Goal: Transaction & Acquisition: Purchase product/service

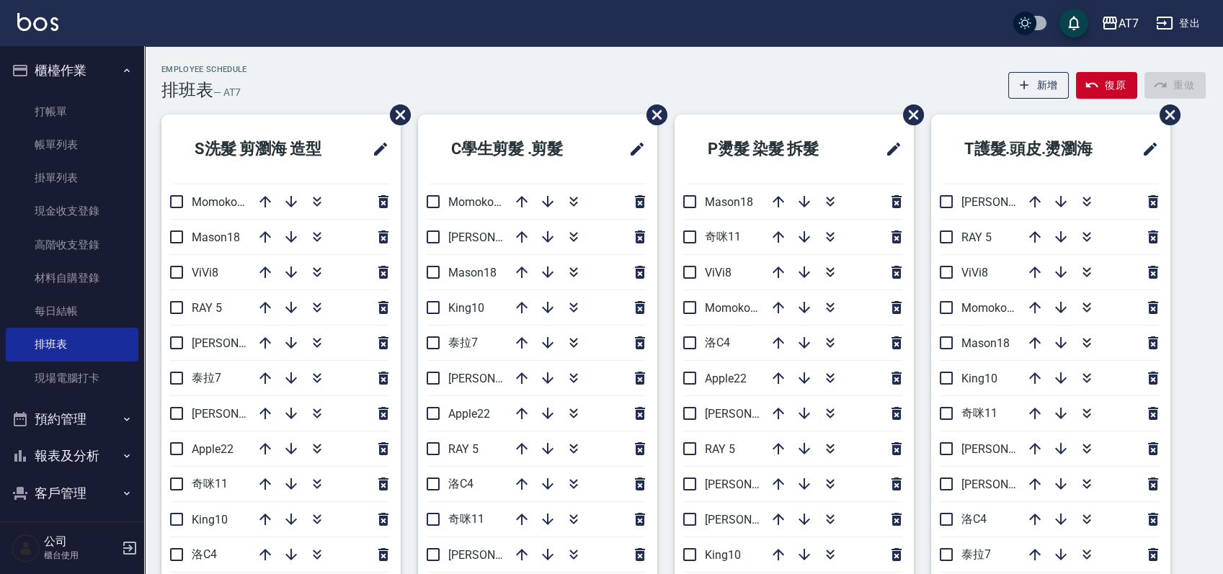
scroll to position [96, 0]
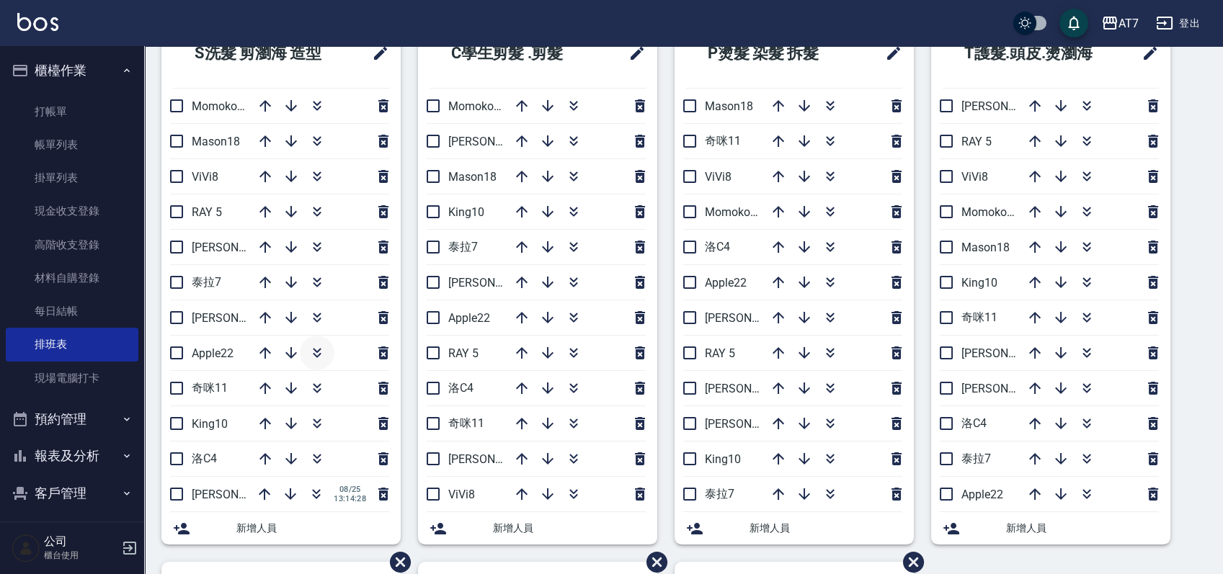
click at [321, 349] on icon "button" at bounding box center [316, 352] width 17 height 17
click at [827, 251] on icon "button" at bounding box center [830, 247] width 17 height 17
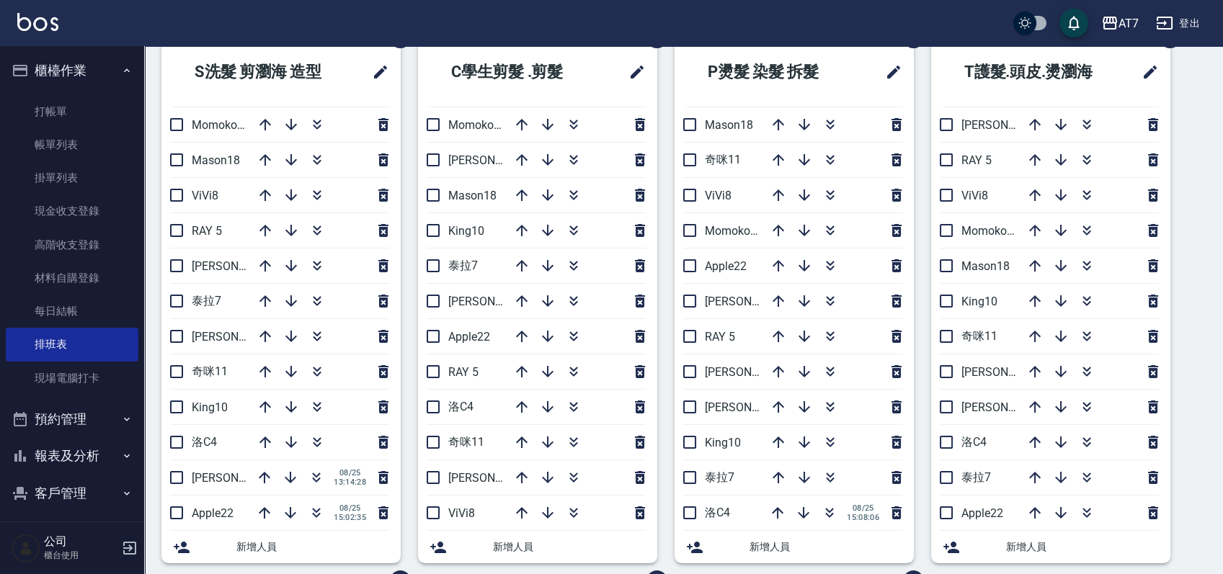
scroll to position [75, 0]
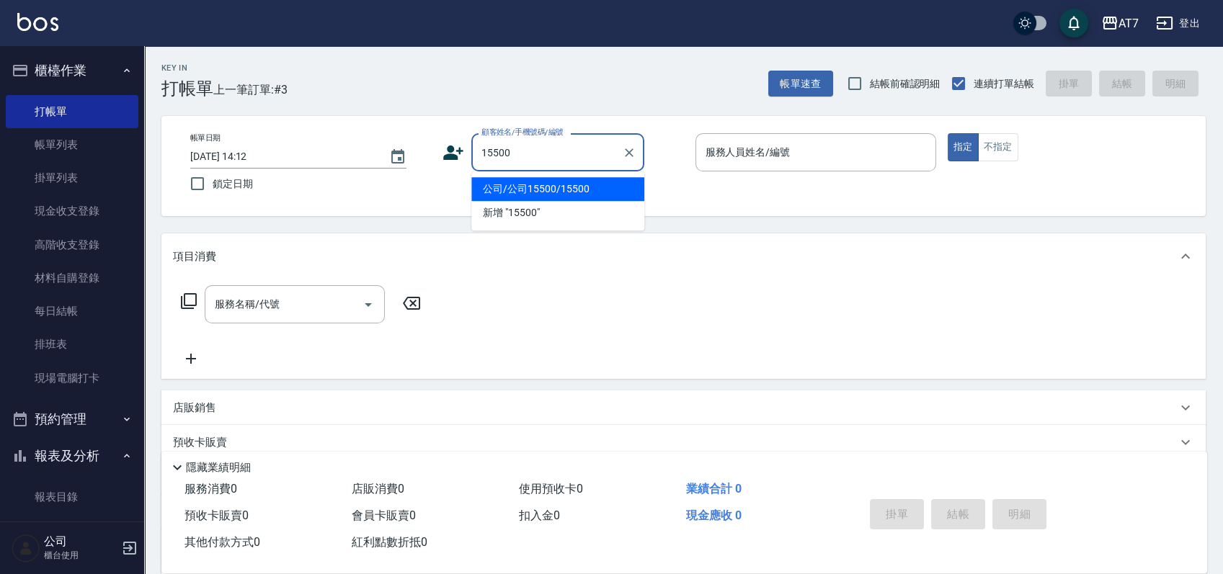
type input "公司/公司15500/15500"
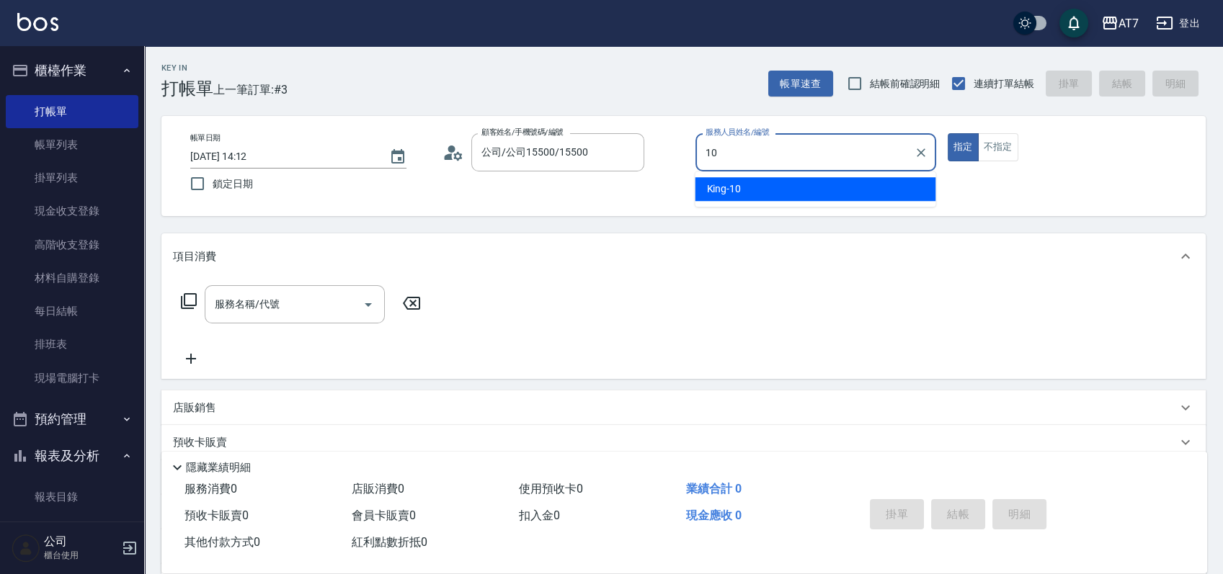
type input "[PERSON_NAME]-10"
type button "true"
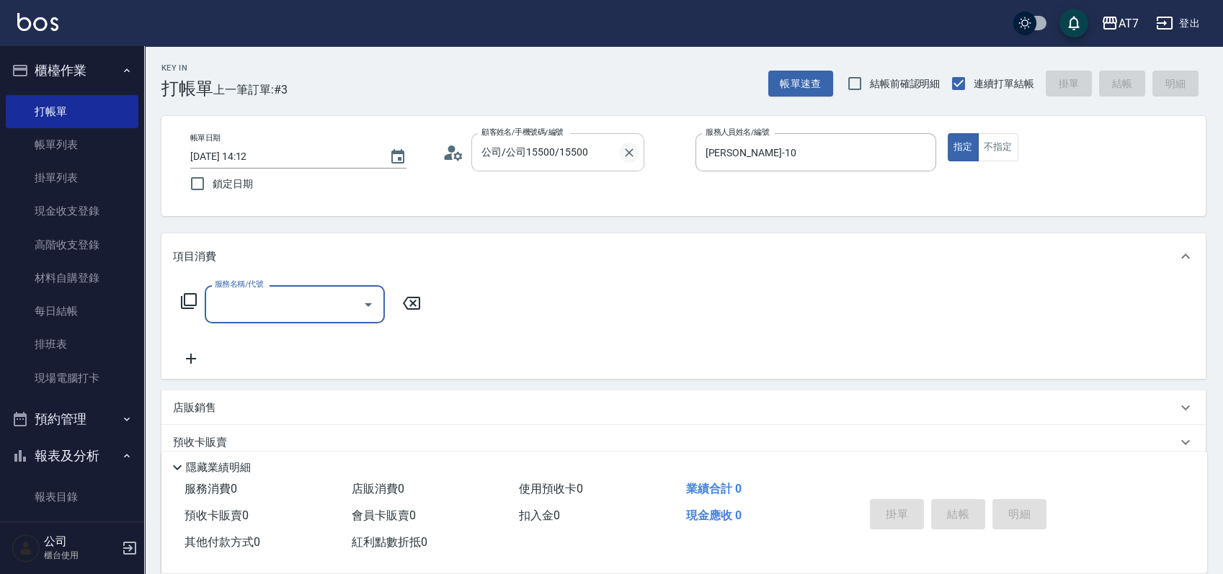
click at [629, 153] on icon "Clear" at bounding box center [629, 152] width 9 height 9
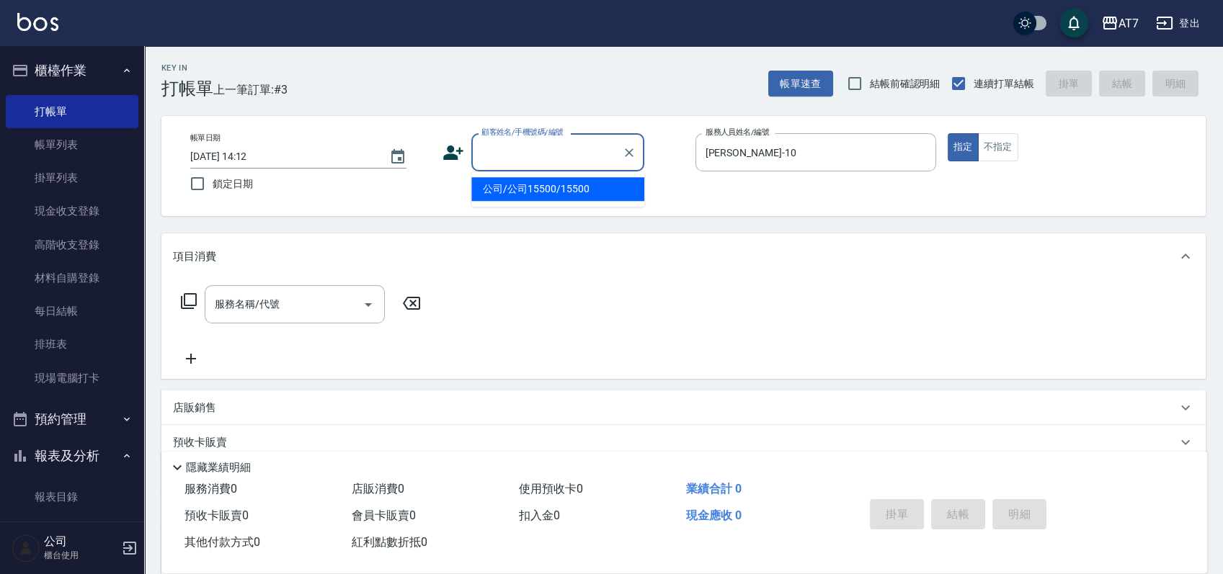
click at [577, 156] on input "顧客姓名/手機號碼/編號" at bounding box center [547, 152] width 138 height 25
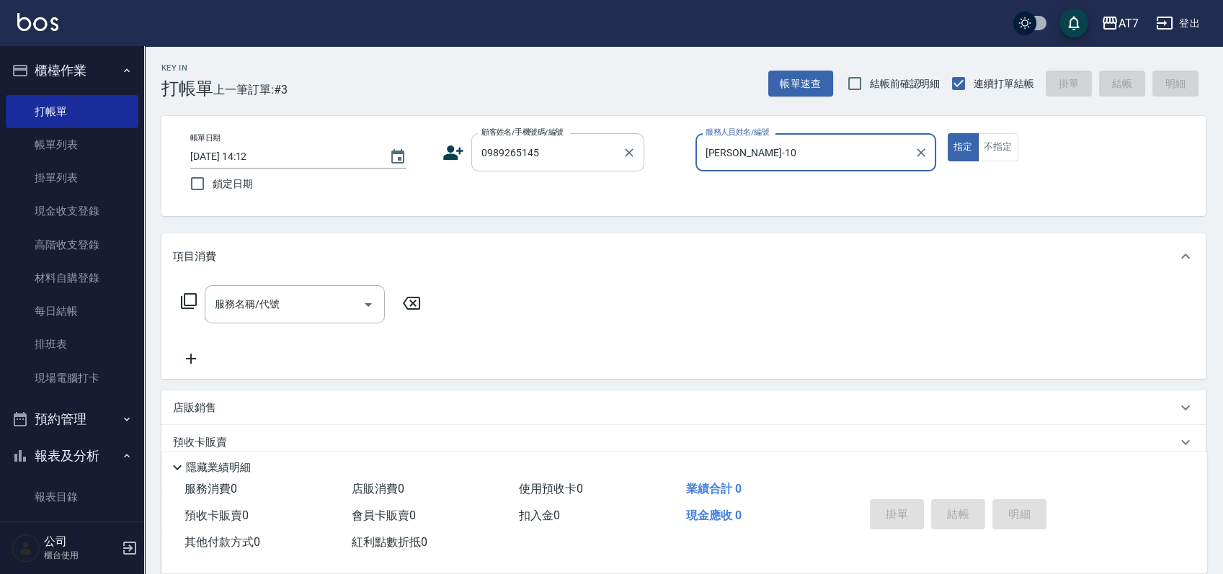
type input "0989265145"
click at [948, 133] on button "指定" at bounding box center [963, 147] width 31 height 28
type input "[PERSON_NAME]-10"
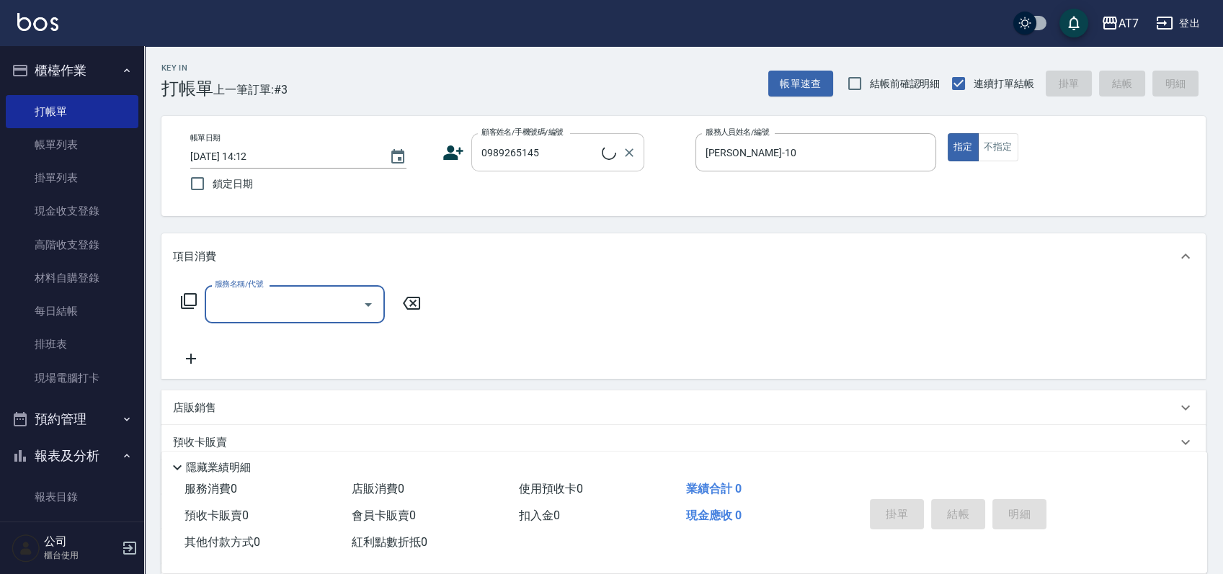
type input "[PERSON_NAME]/0989265145/02232"
type input "401"
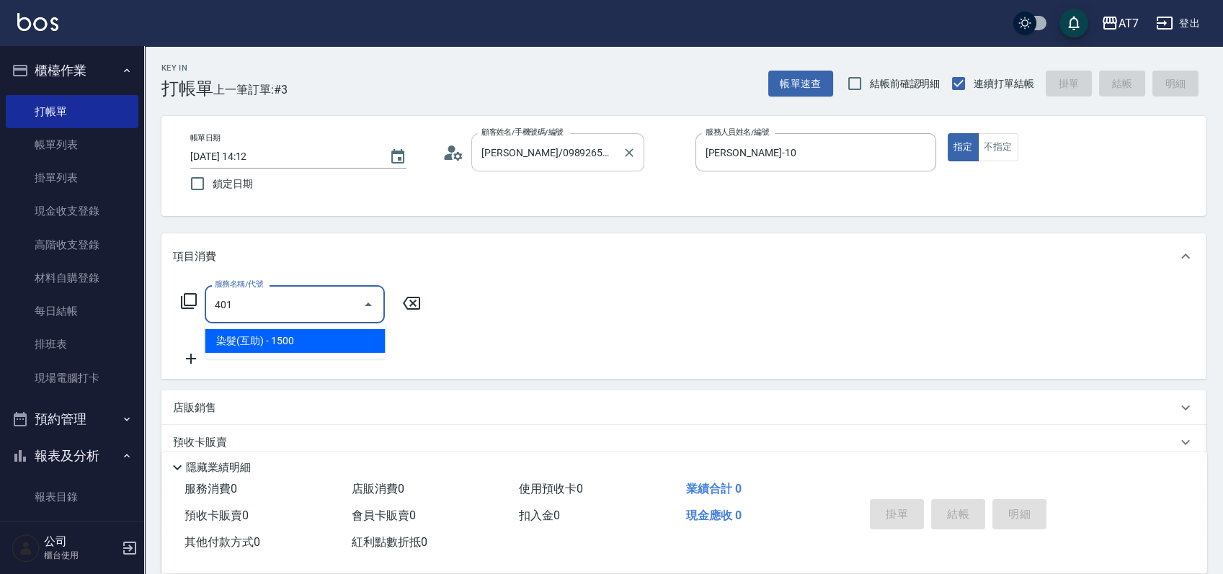
type input "150"
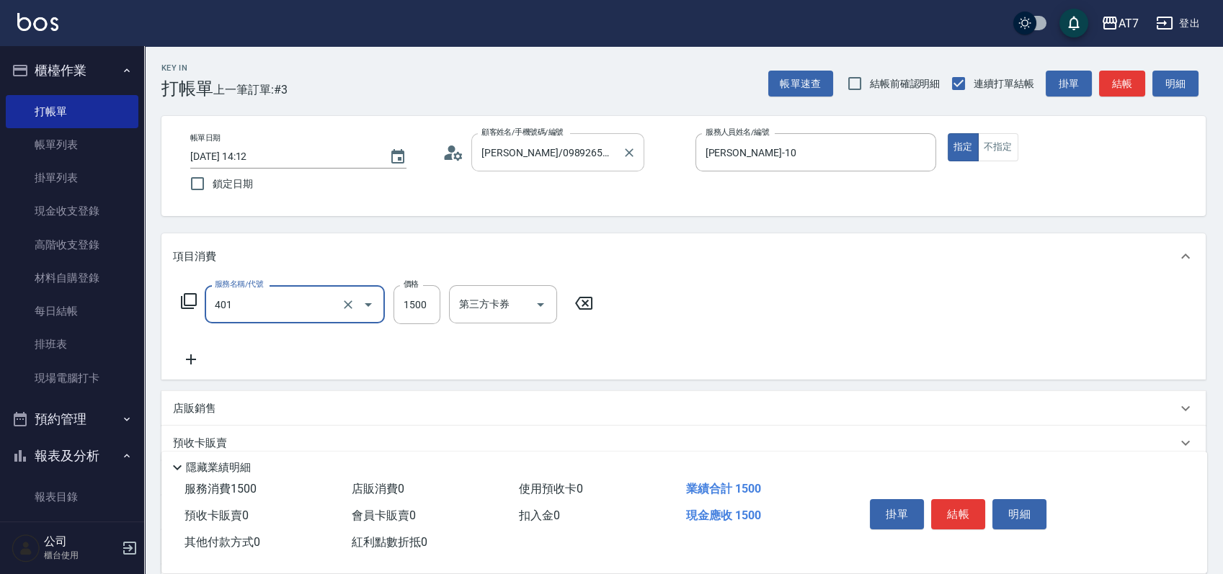
type input "染髮(互助)(401)"
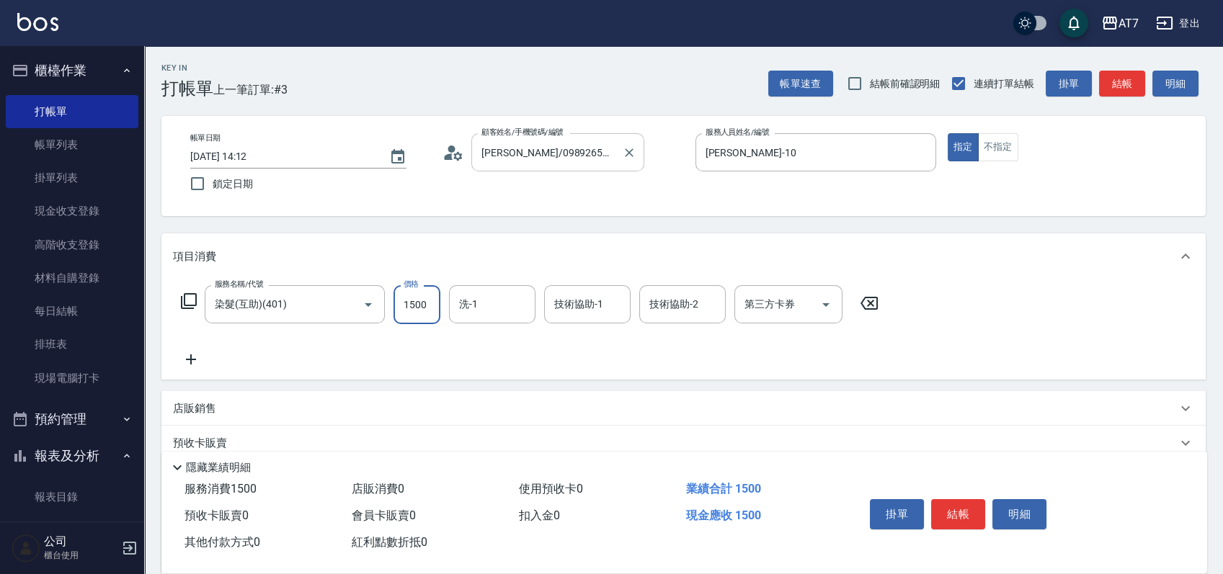
type input "1"
type input "0"
type input "168"
type input "160"
type input "1680"
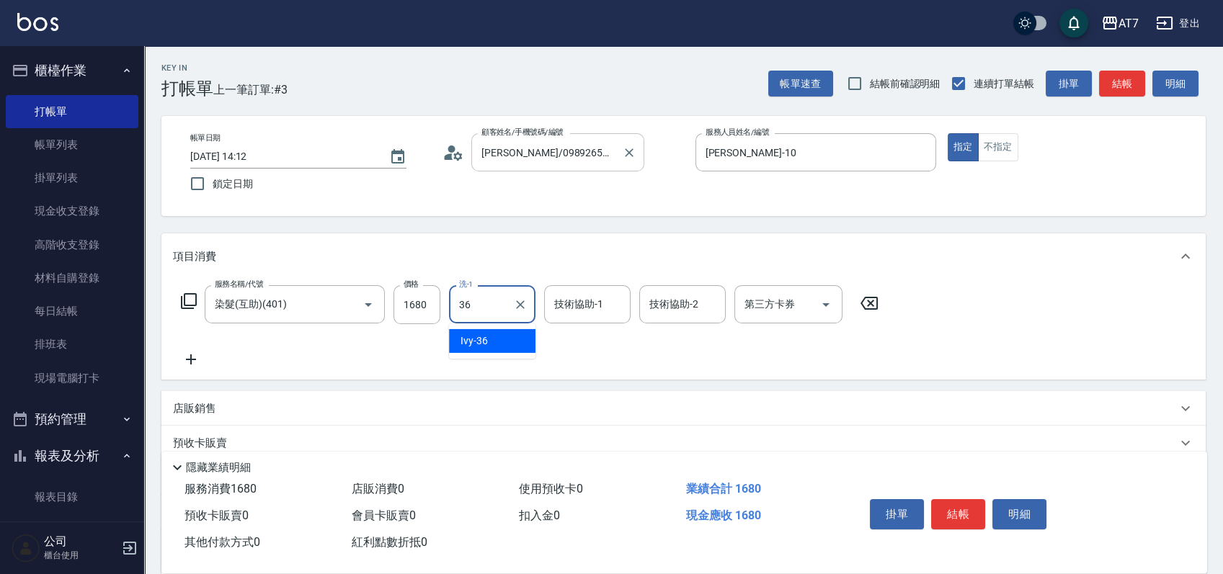
type input "Ivy-36"
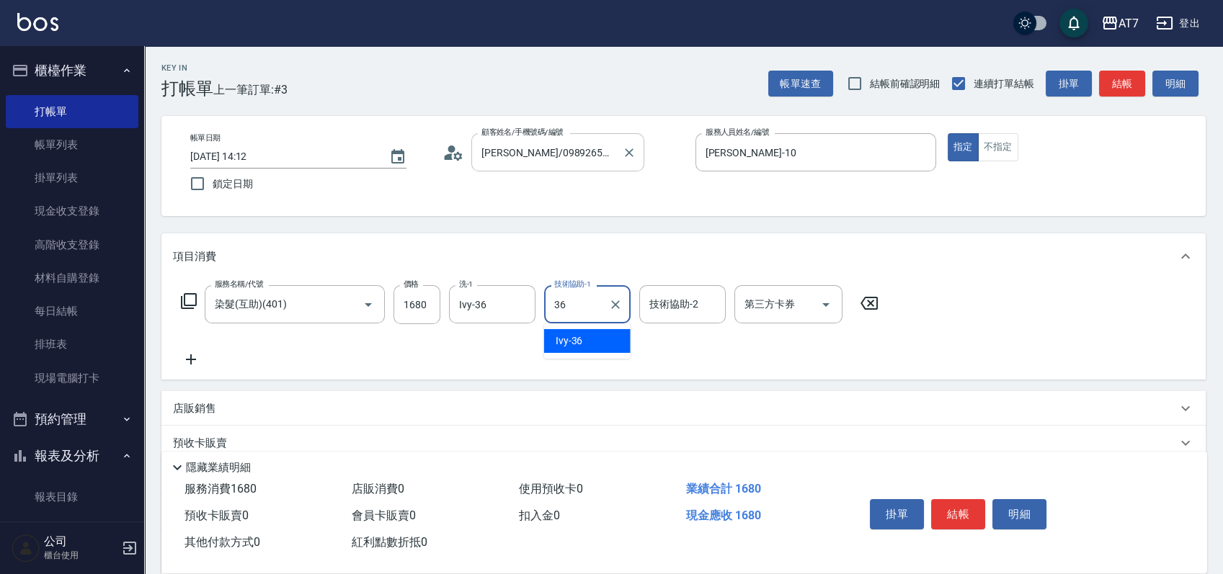
type input "Ivy-36"
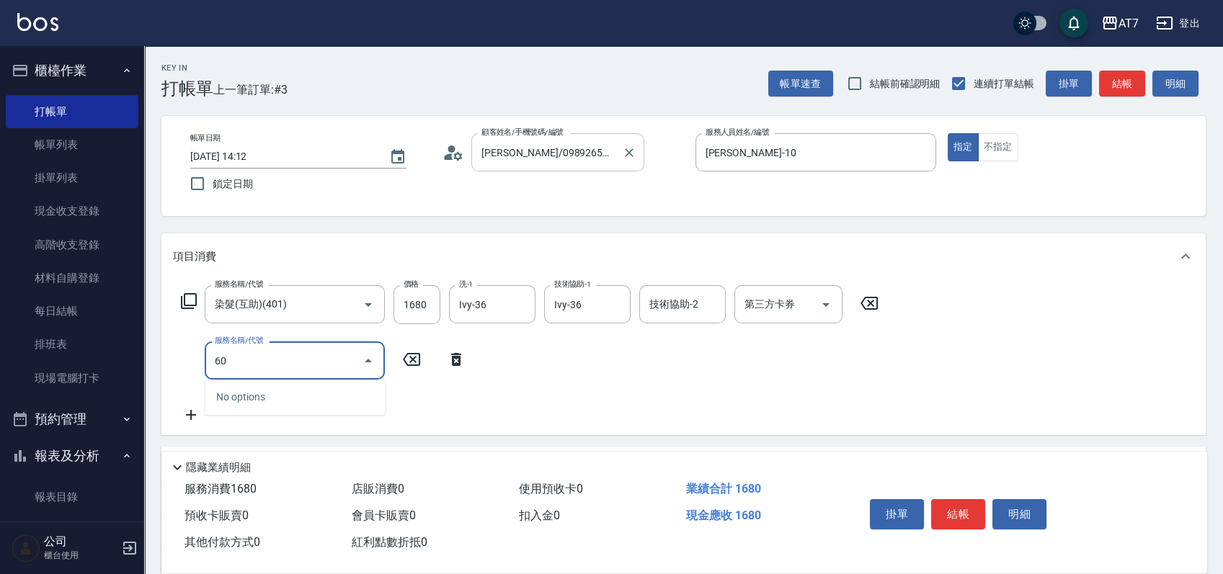
type input "603"
type input "240"
type input "TKO護髮（助(603)"
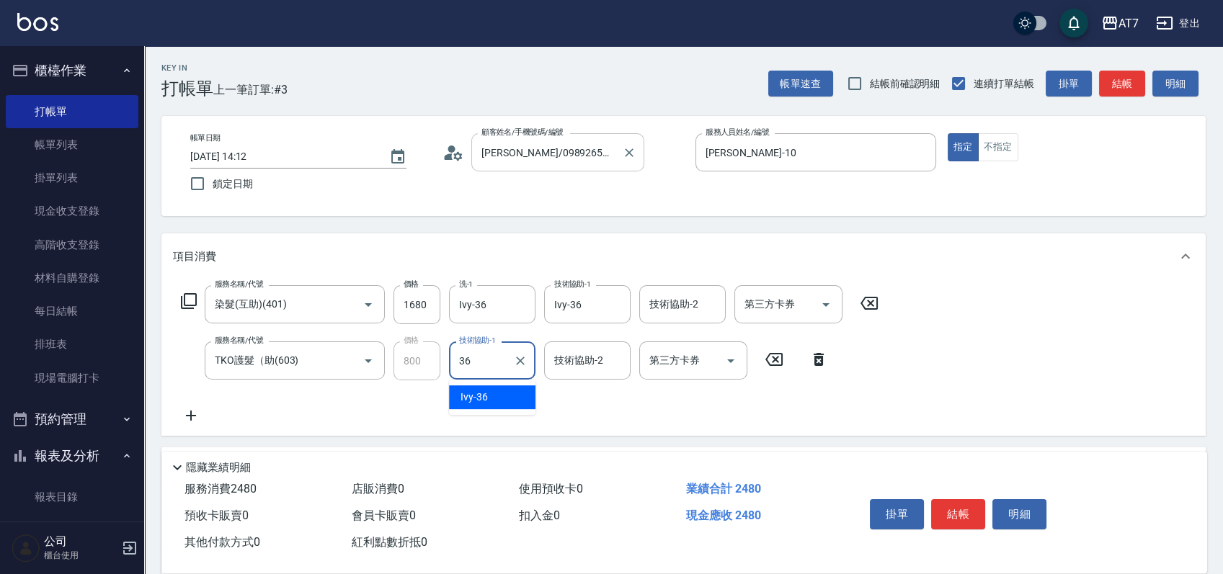
type input "Ivy-36"
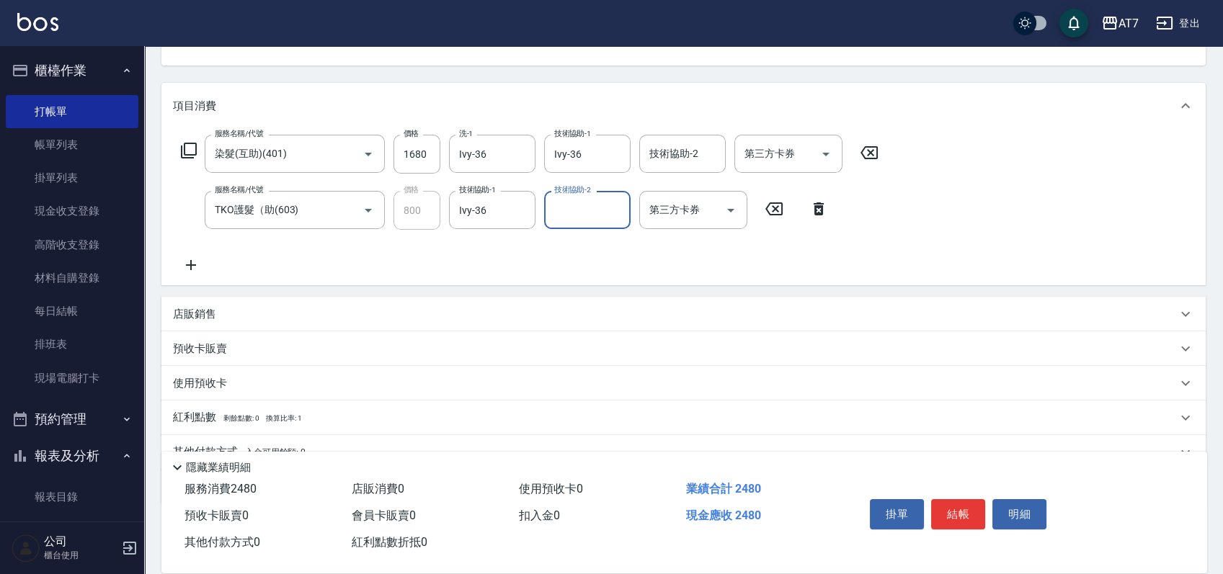
scroll to position [217, 0]
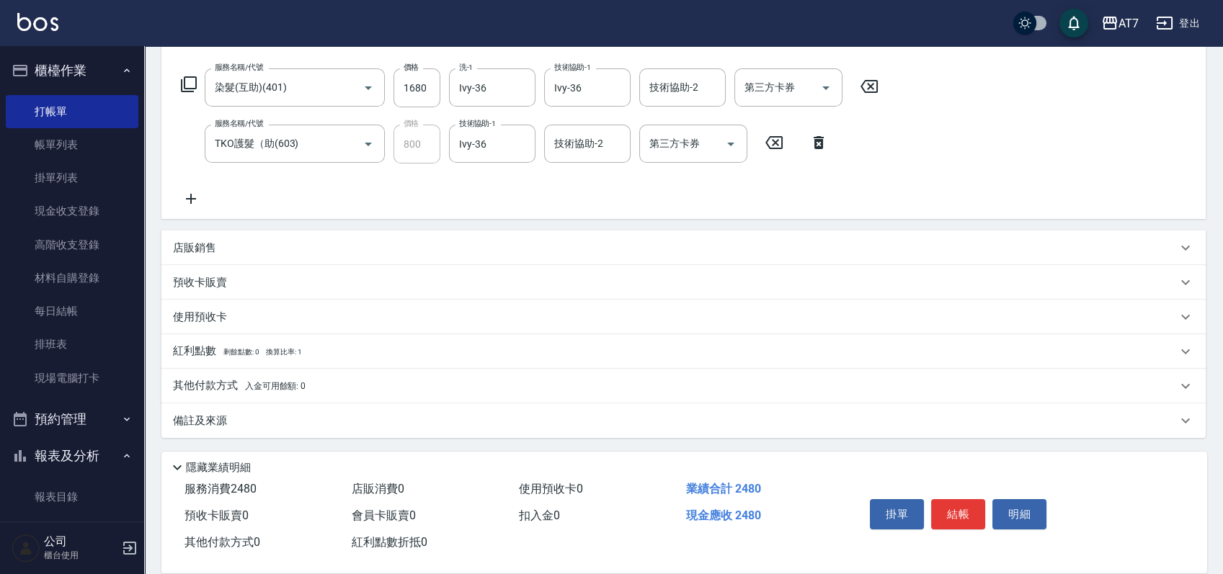
drag, startPoint x: 670, startPoint y: 223, endPoint x: 662, endPoint y: 226, distance: 7.5
click at [666, 225] on div "項目消費 服務名稱/代號 染髮(互助)(401) 服務名稱/代號 價格 1680 價格 洗-1 Ivy-36 洗-1 技術協助-1 Ivy-36 技術協助-1…" at bounding box center [683, 228] width 1044 height 422
click at [415, 383] on div "其他付款方式 入金可用餘額: 0" at bounding box center [675, 386] width 1004 height 16
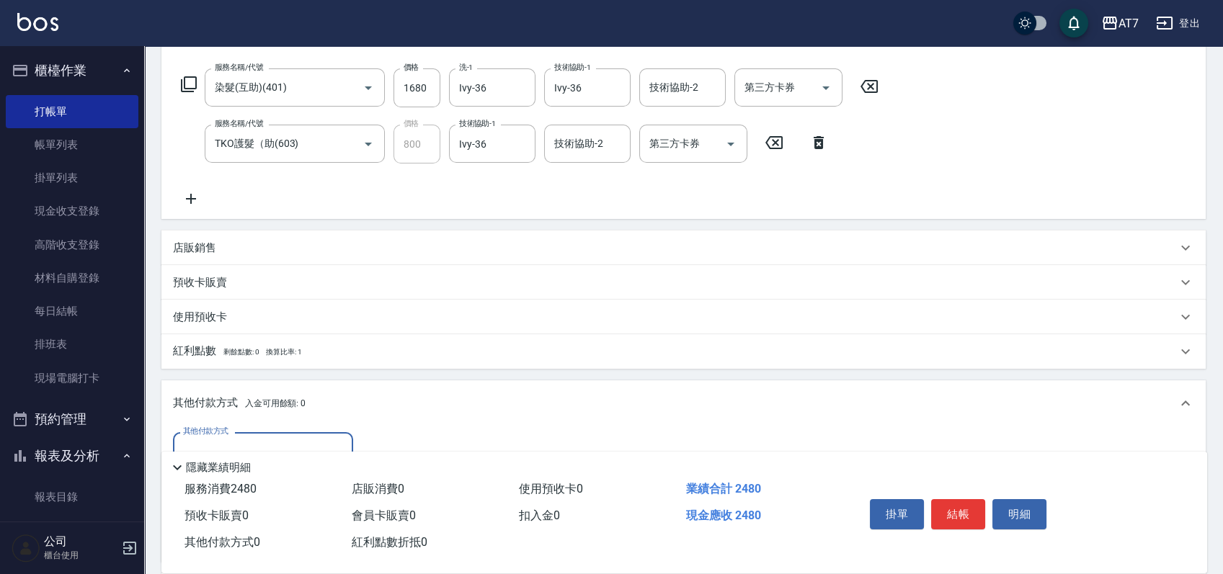
scroll to position [386, 0]
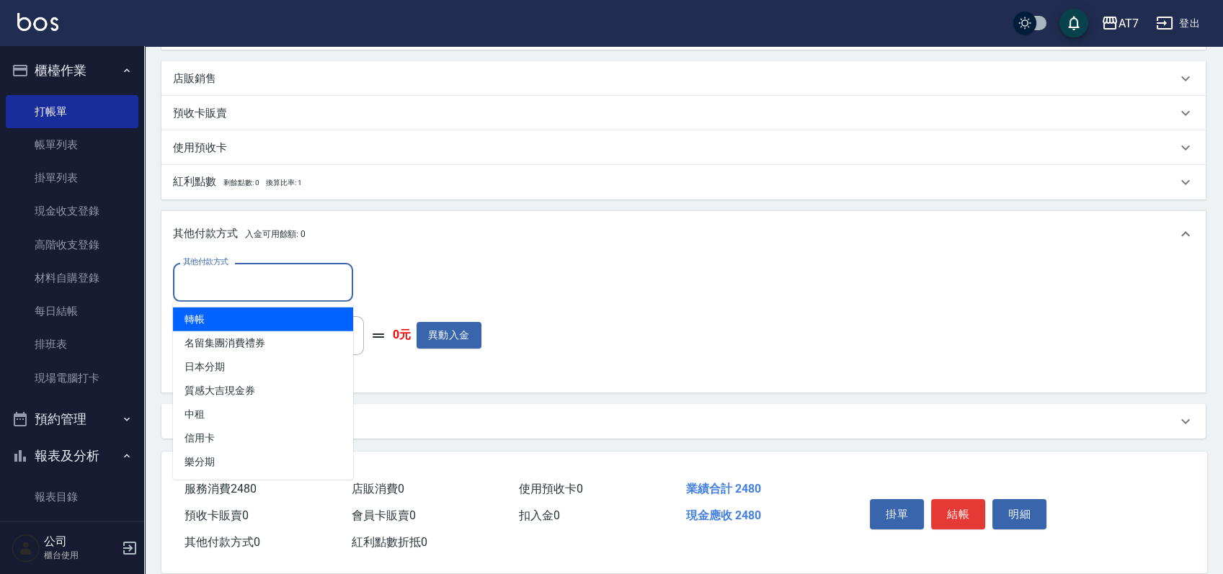
click at [278, 291] on input "其他付款方式" at bounding box center [262, 282] width 167 height 25
click at [254, 315] on span "轉帳" at bounding box center [263, 320] width 180 height 24
type input "轉帳"
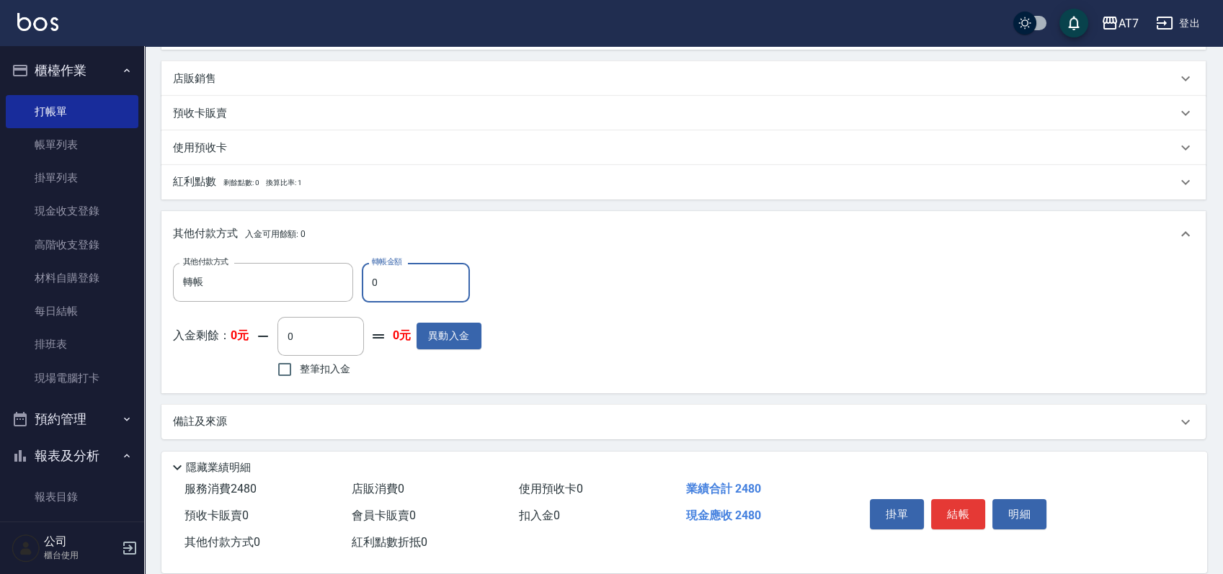
click at [373, 282] on input "0" at bounding box center [416, 282] width 108 height 39
type input "240"
type input "220"
type input "2480"
type input "0"
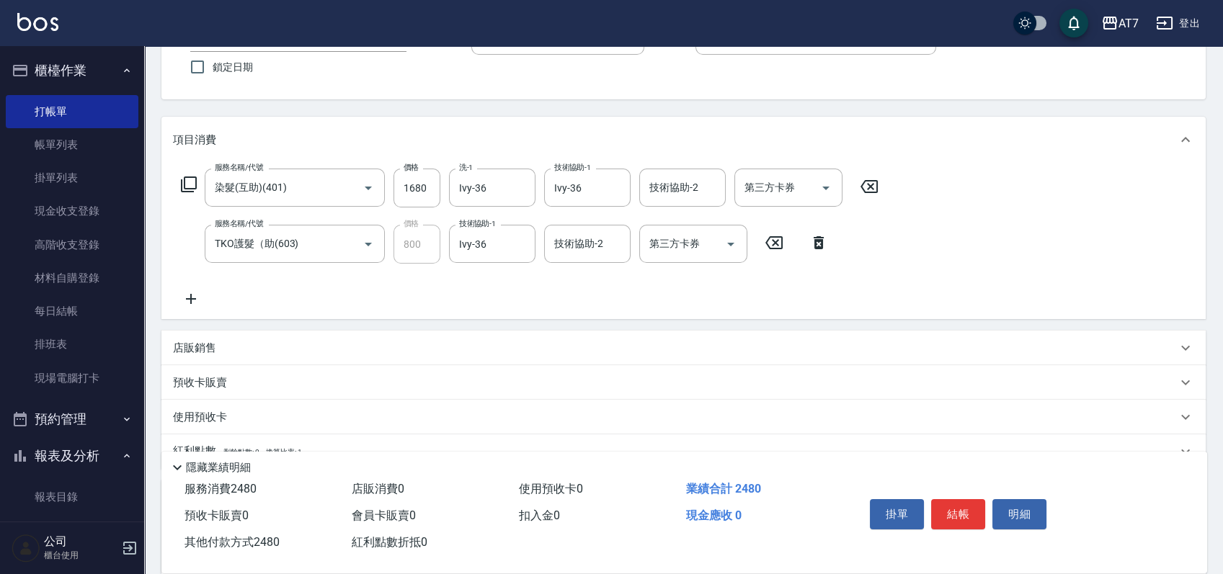
scroll to position [0, 0]
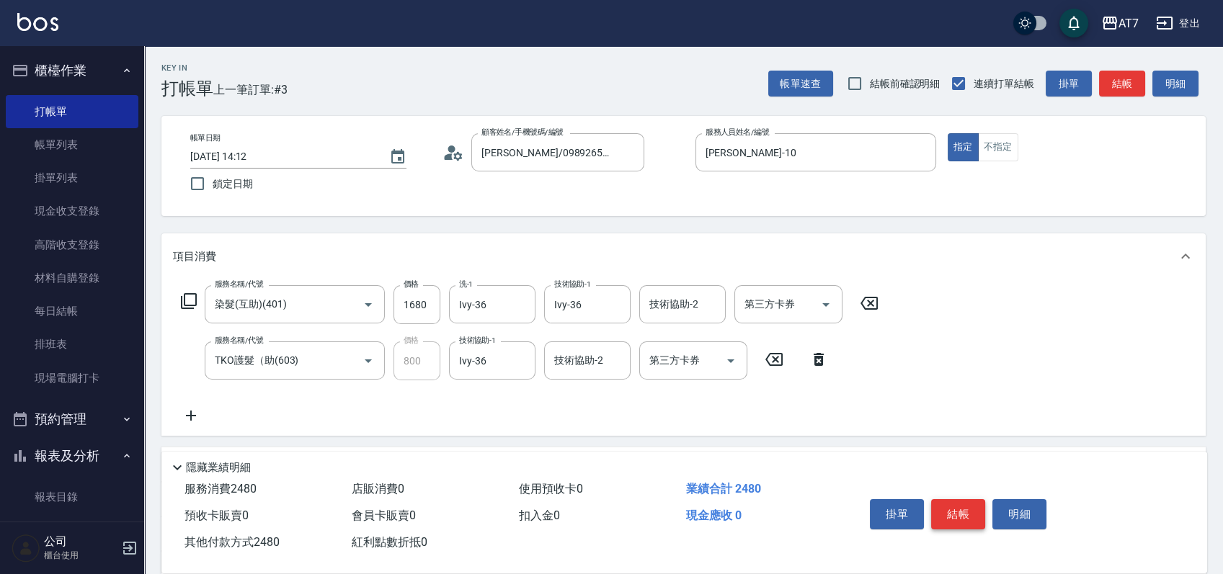
type input "2480"
click at [951, 509] on button "結帳" at bounding box center [958, 514] width 54 height 30
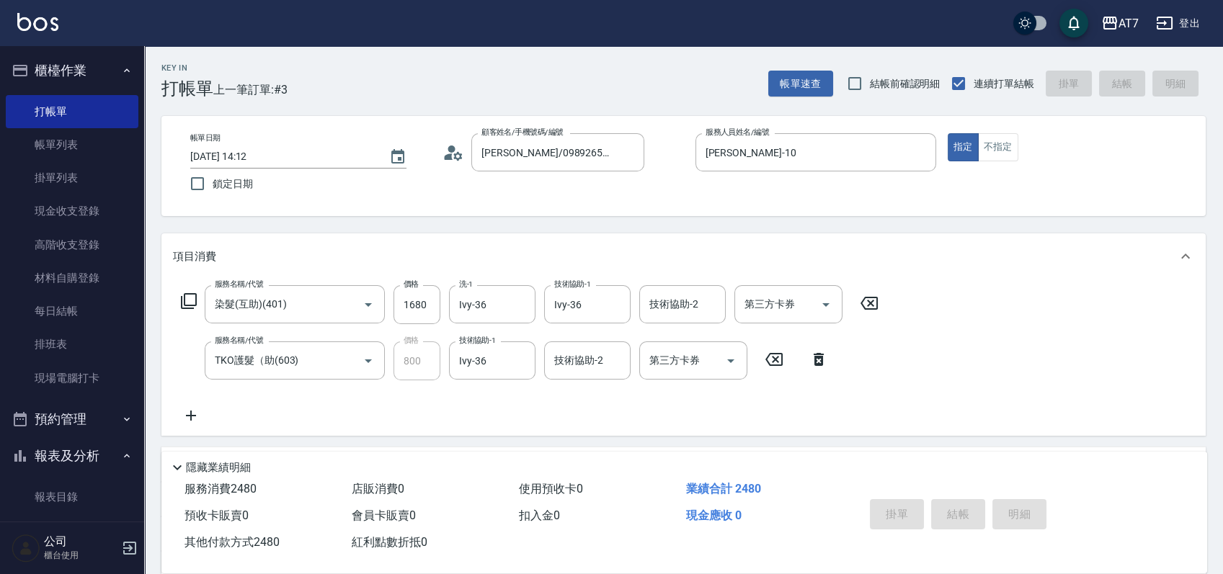
type input "[DATE] 14:55"
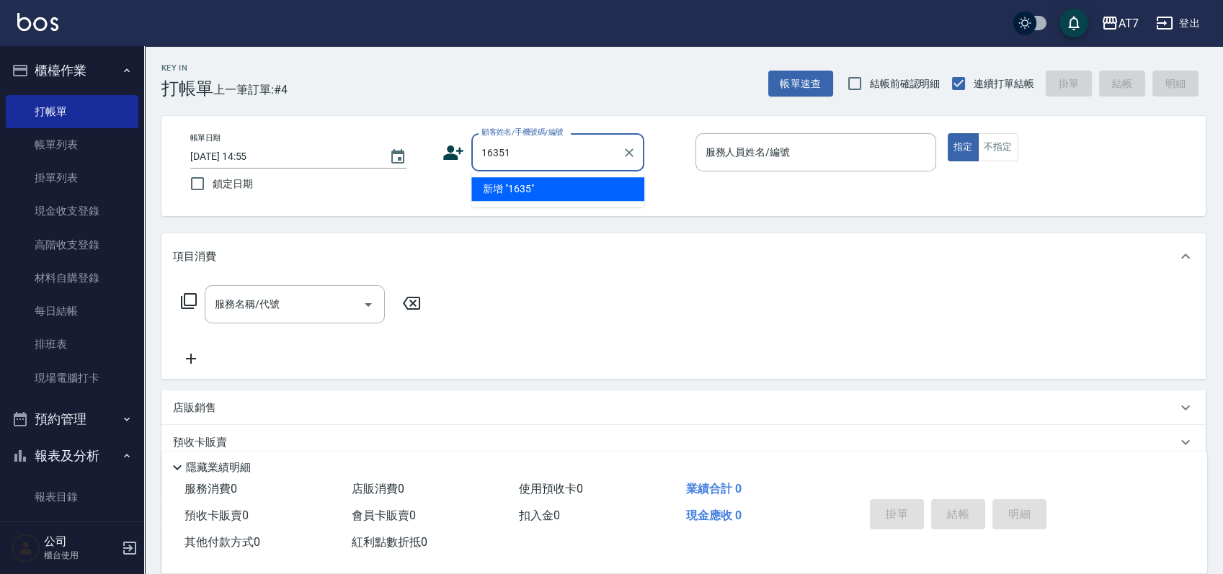
type input "16351"
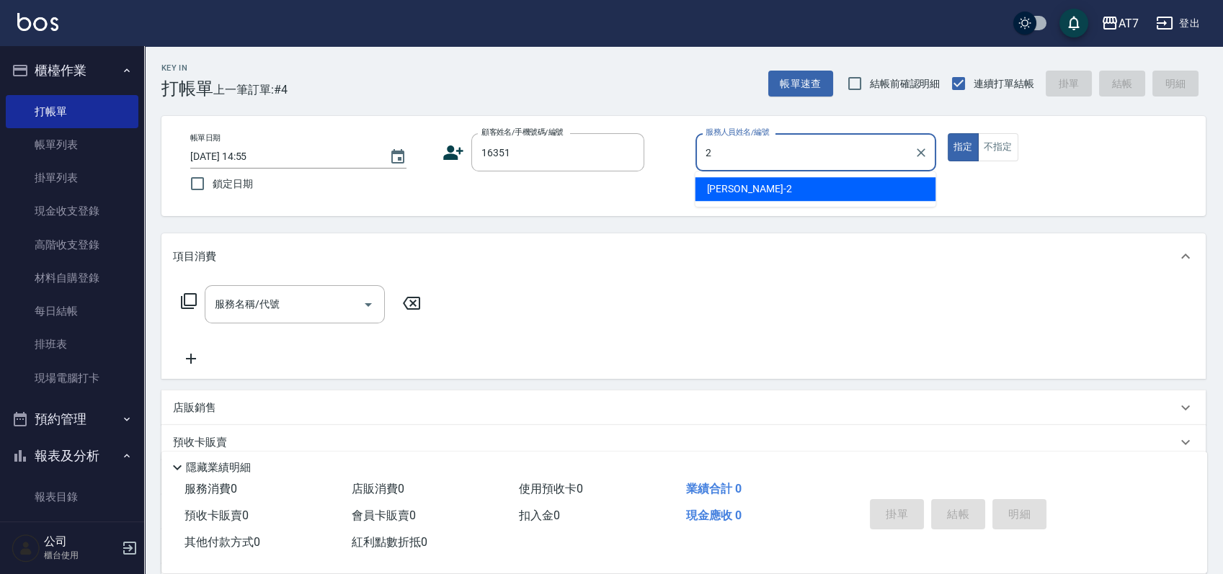
type input "[PERSON_NAME]-2"
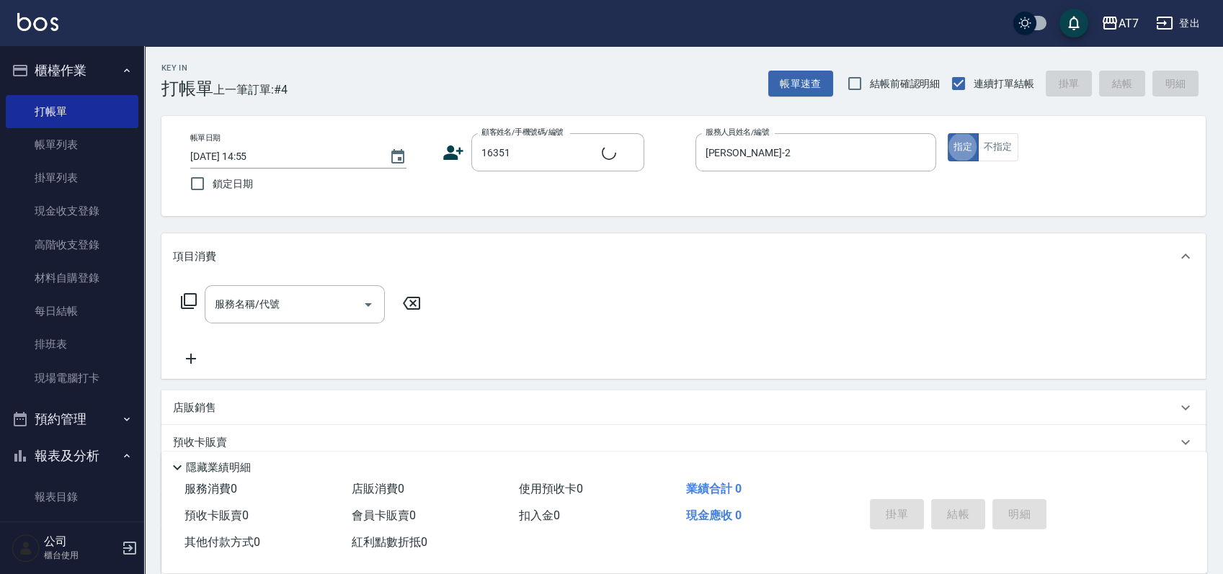
type input "公司/公司16351/16351"
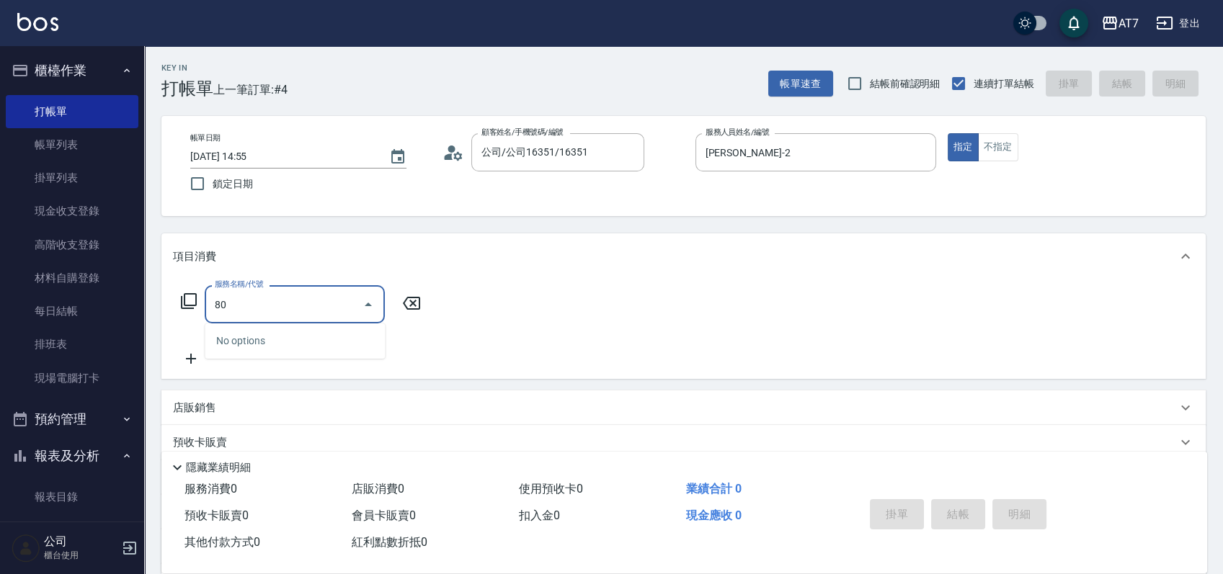
type input "800"
type input "40"
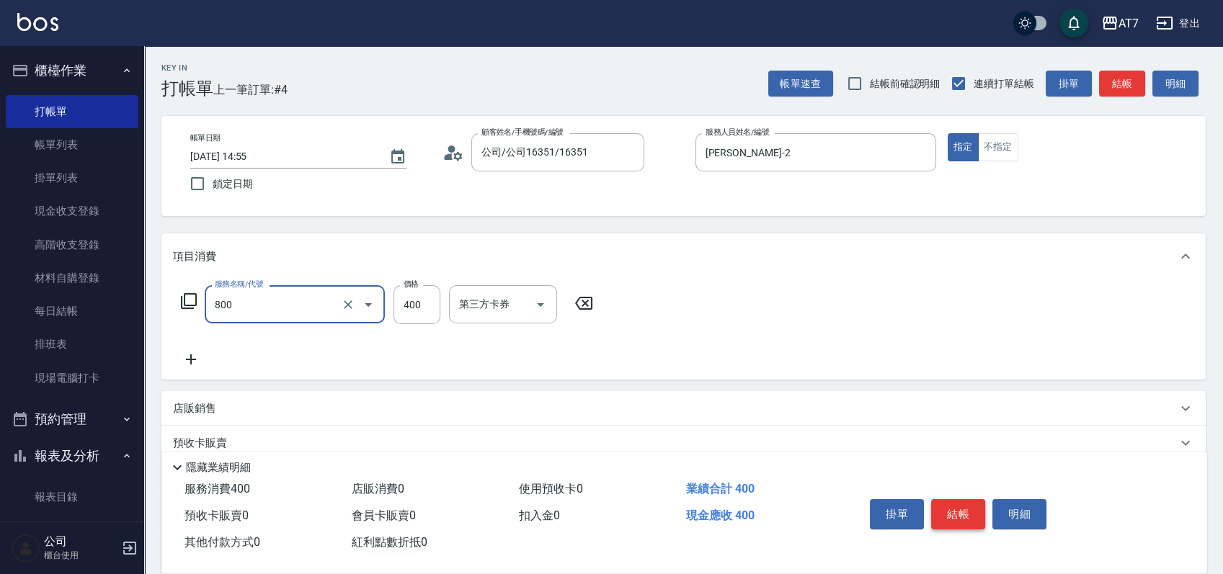
type input "自購-葉綠素健康(自)(800)"
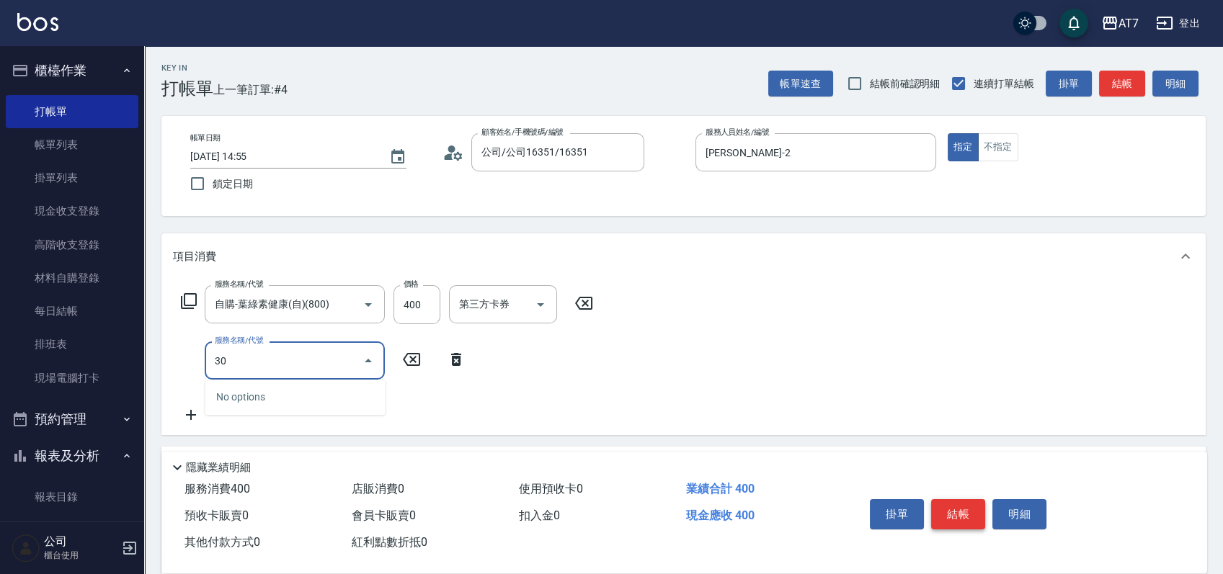
type input "300"
type input "50"
type input "剪瀏海(300)"
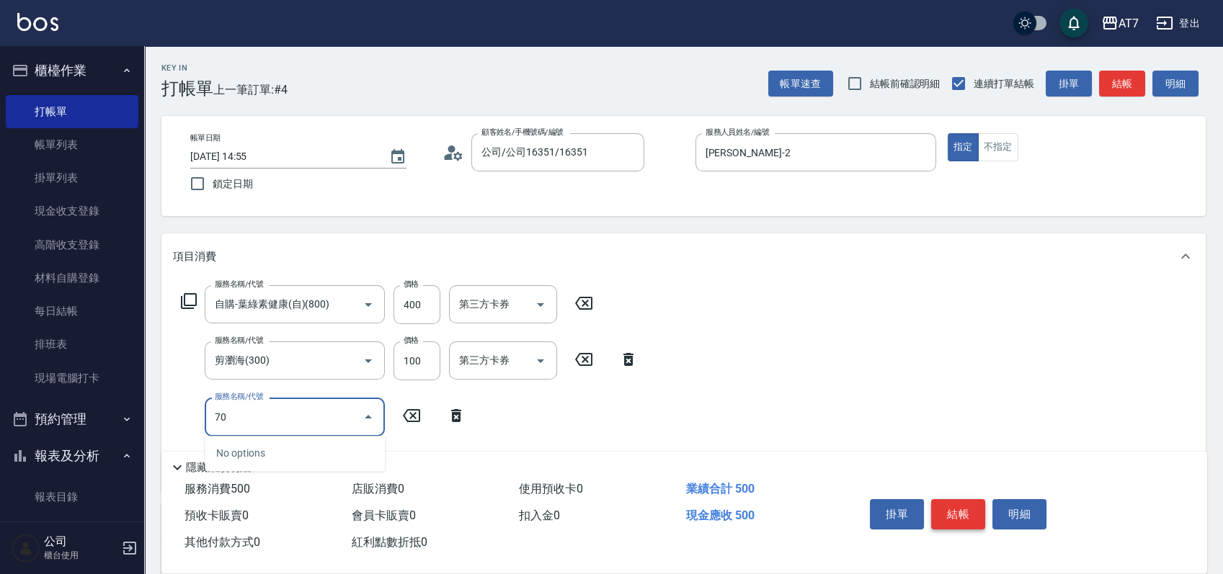
type input "700"
type input "60"
type input "基本造型-夾直&電棒(700)"
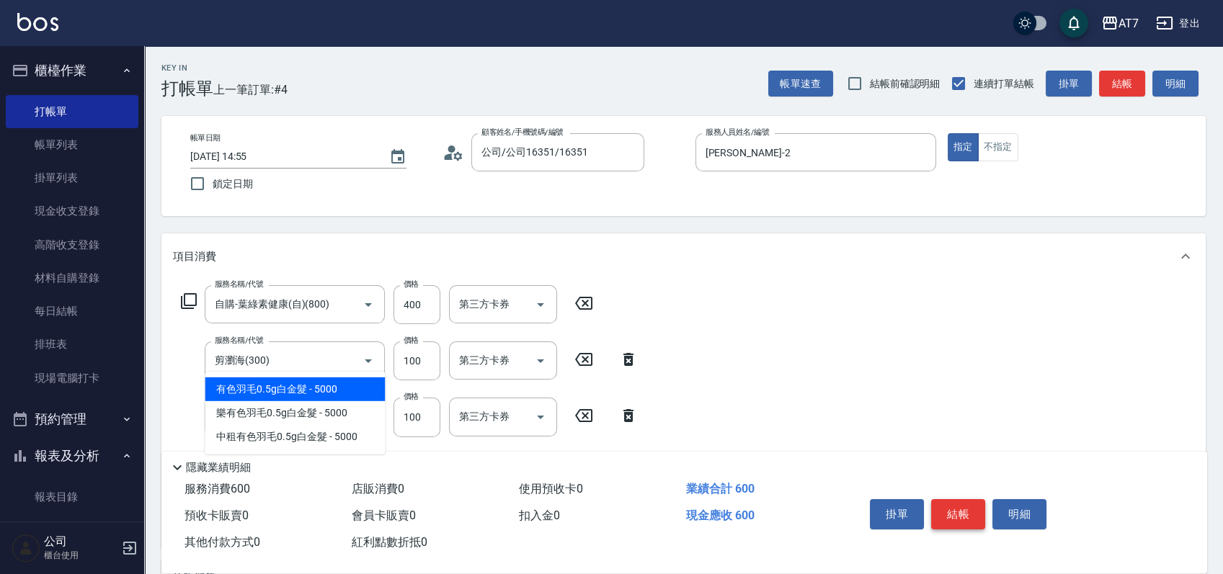
type input "502"
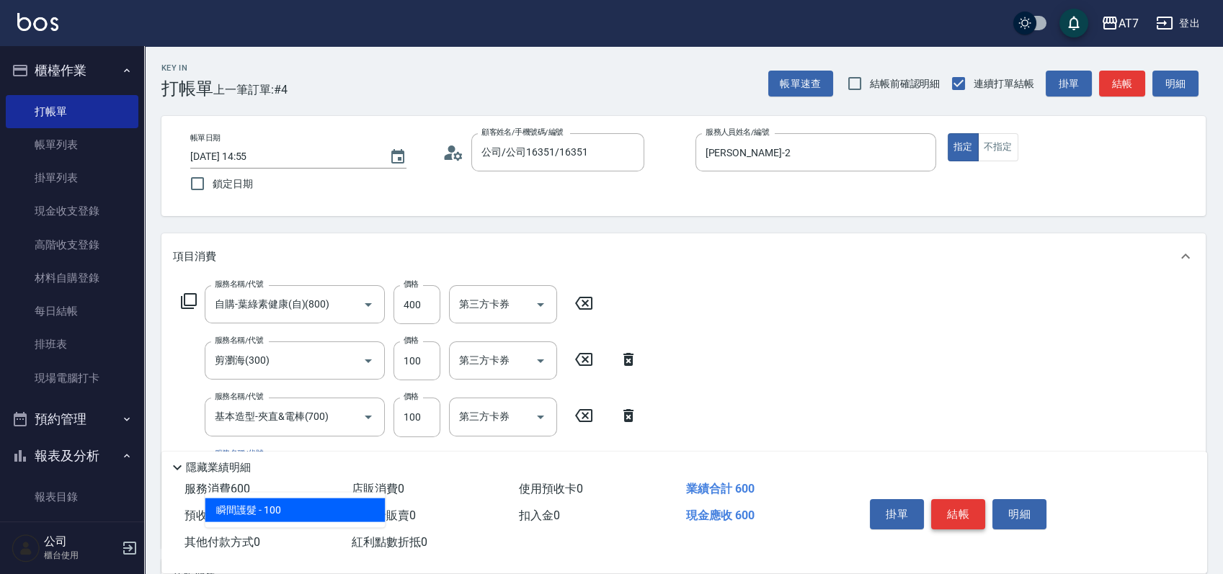
type input "70"
type input "瞬間護髮(502)"
click at [951, 509] on button "結帳" at bounding box center [958, 514] width 54 height 30
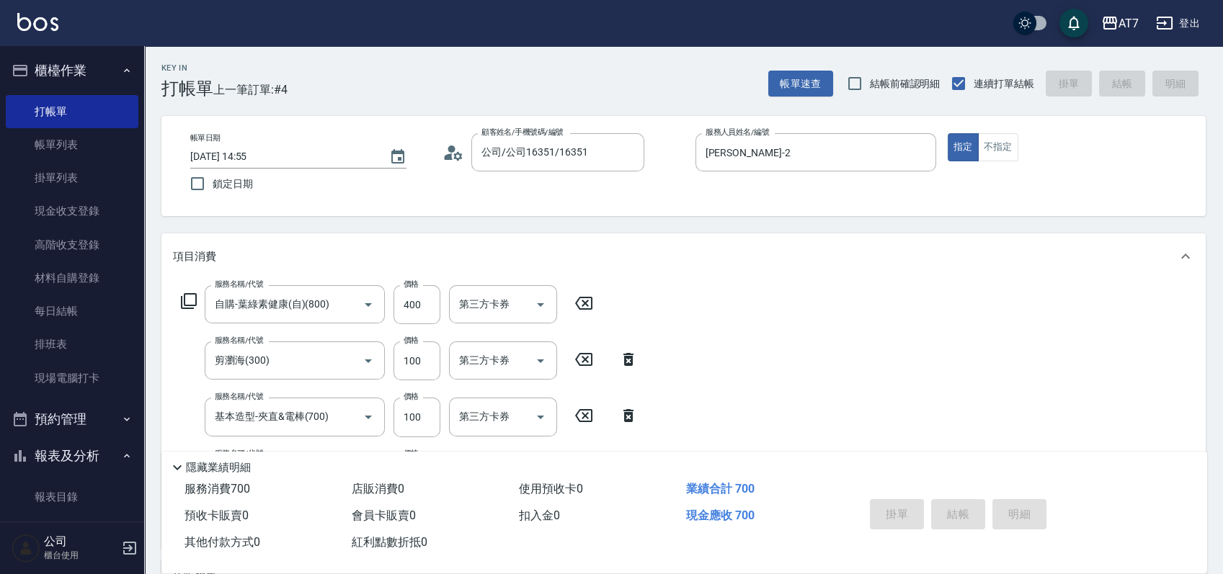
type input "[DATE] 14:56"
type input "0"
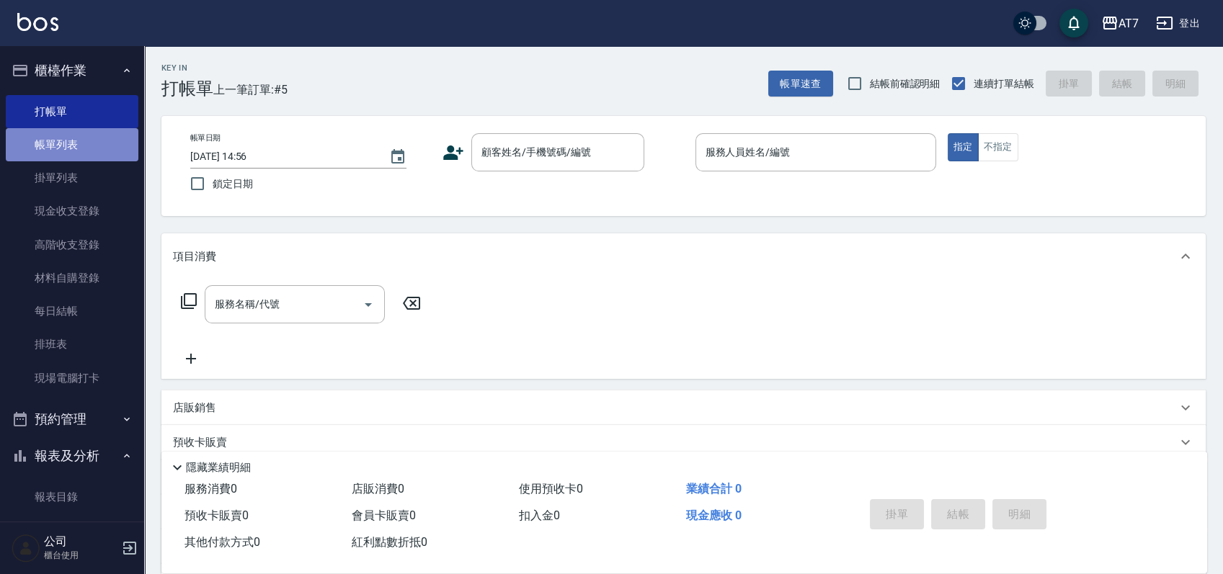
click at [86, 153] on link "帳單列表" at bounding box center [72, 144] width 133 height 33
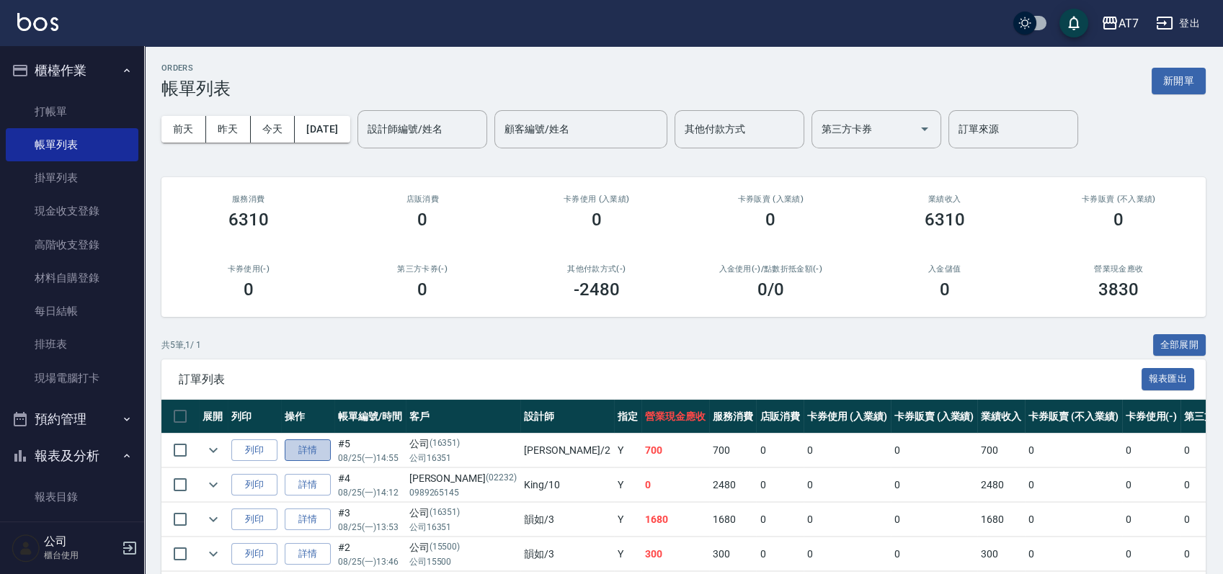
click at [313, 455] on link "詳情" at bounding box center [308, 451] width 46 height 22
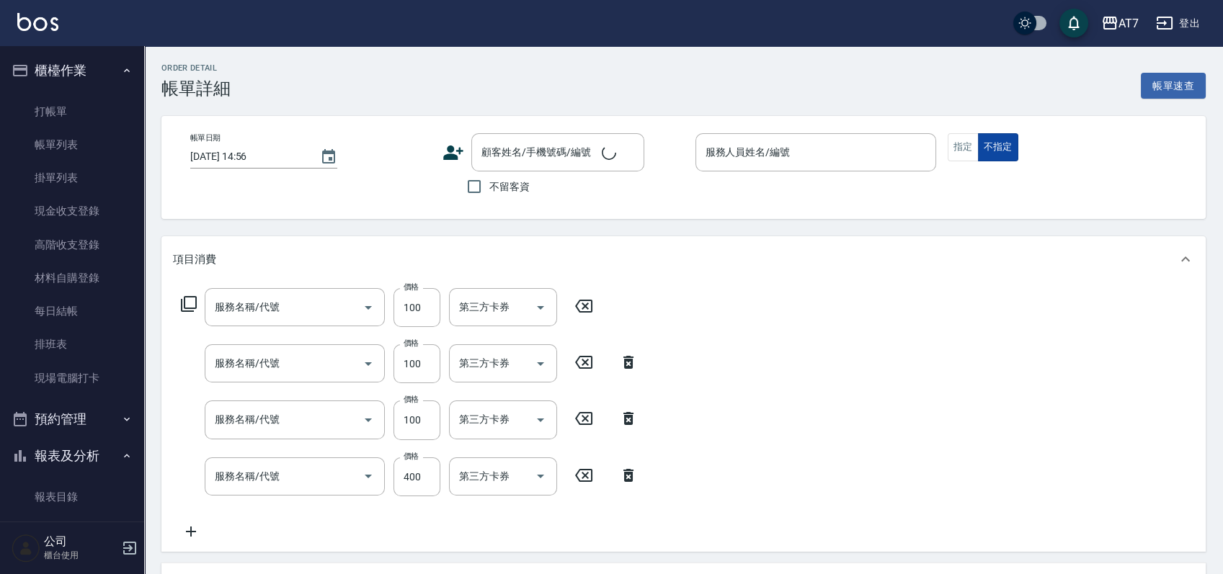
type input "[DATE] 14:55"
type input "[PERSON_NAME]-2"
type input "70"
click at [982, 147] on button "不指定" at bounding box center [998, 147] width 40 height 28
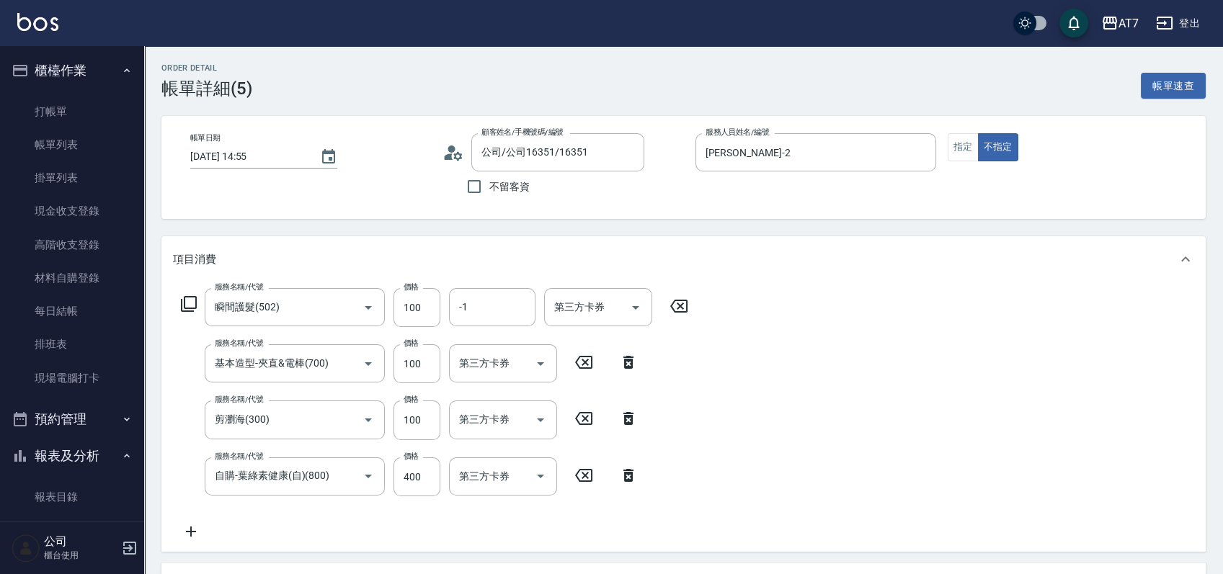
type input "公司/公司16351/16351"
type input "瞬間護髮(502)"
type input "基本造型-夾直&電棒(700)"
type input "剪瀏海(300)"
type input "自購-葉綠素健康(自)(800)"
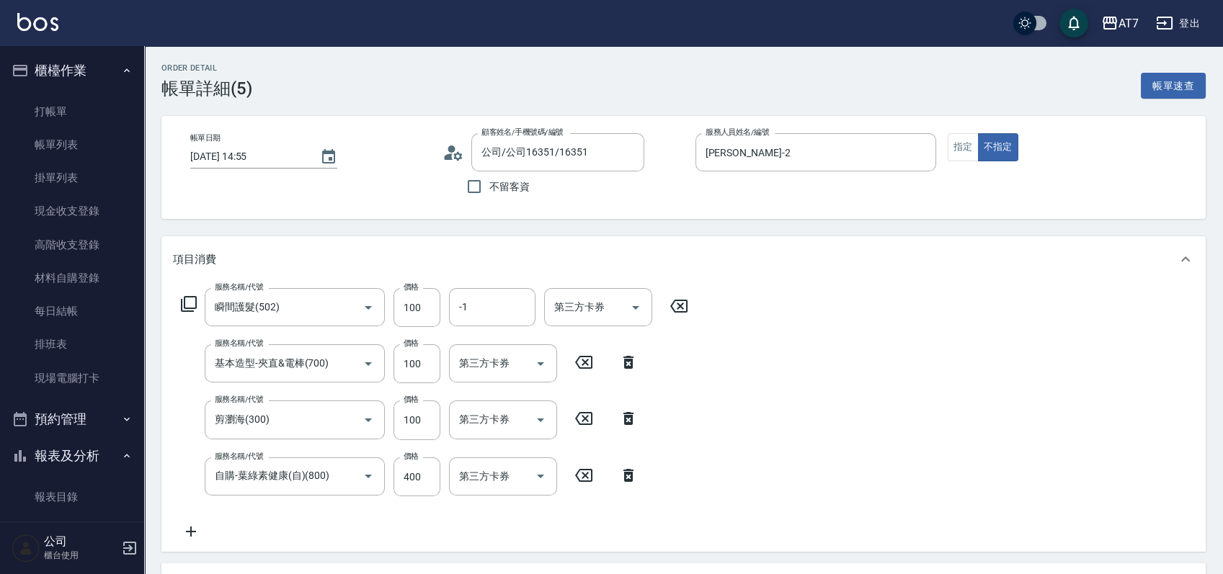
scroll to position [492, 0]
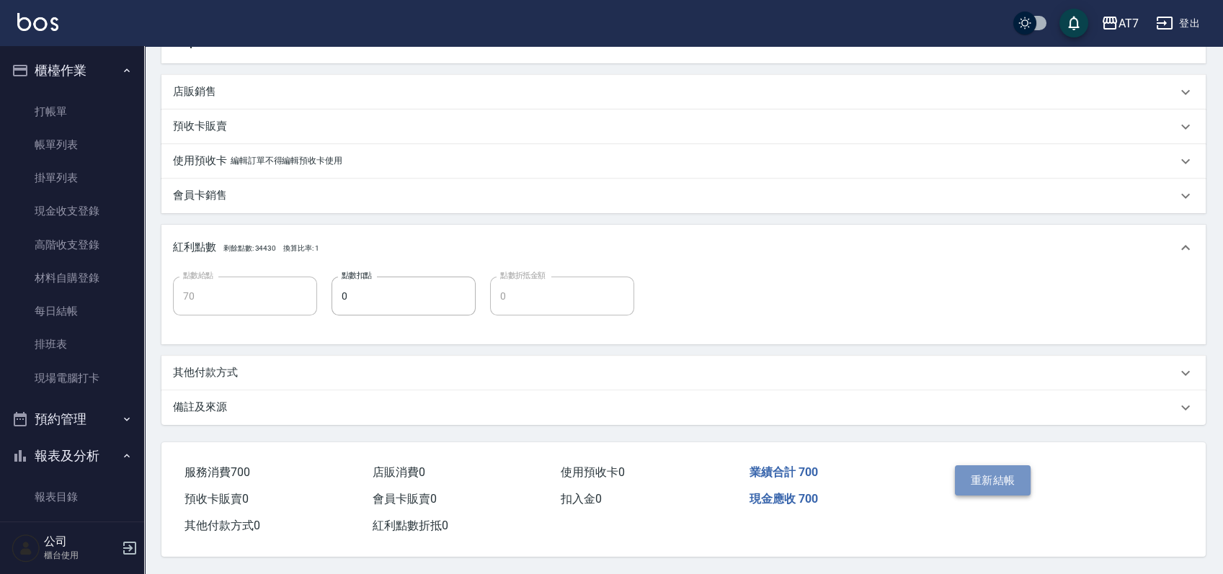
click at [982, 470] on button "重新結帳" at bounding box center [993, 481] width 76 height 30
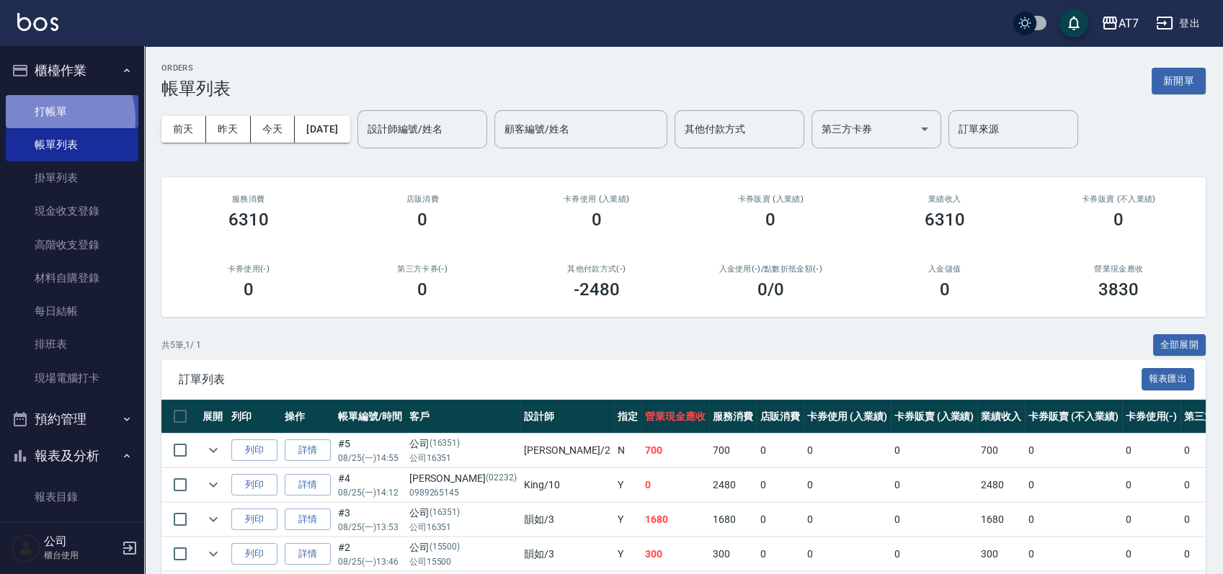
click at [49, 119] on link "打帳單" at bounding box center [72, 111] width 133 height 33
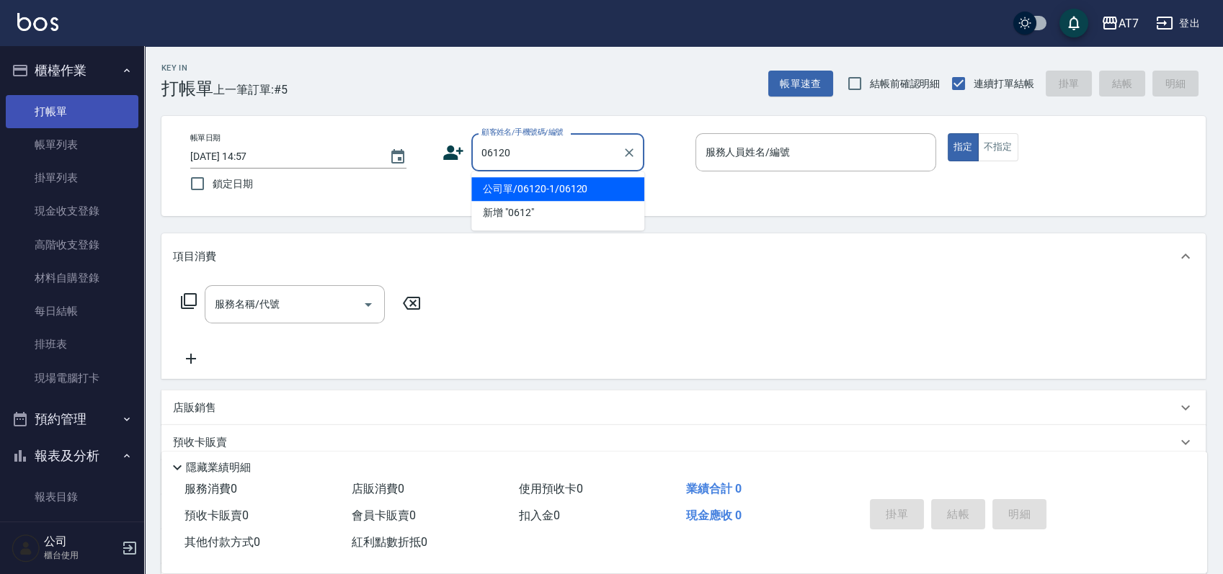
type input "公司單/06120-1/06120"
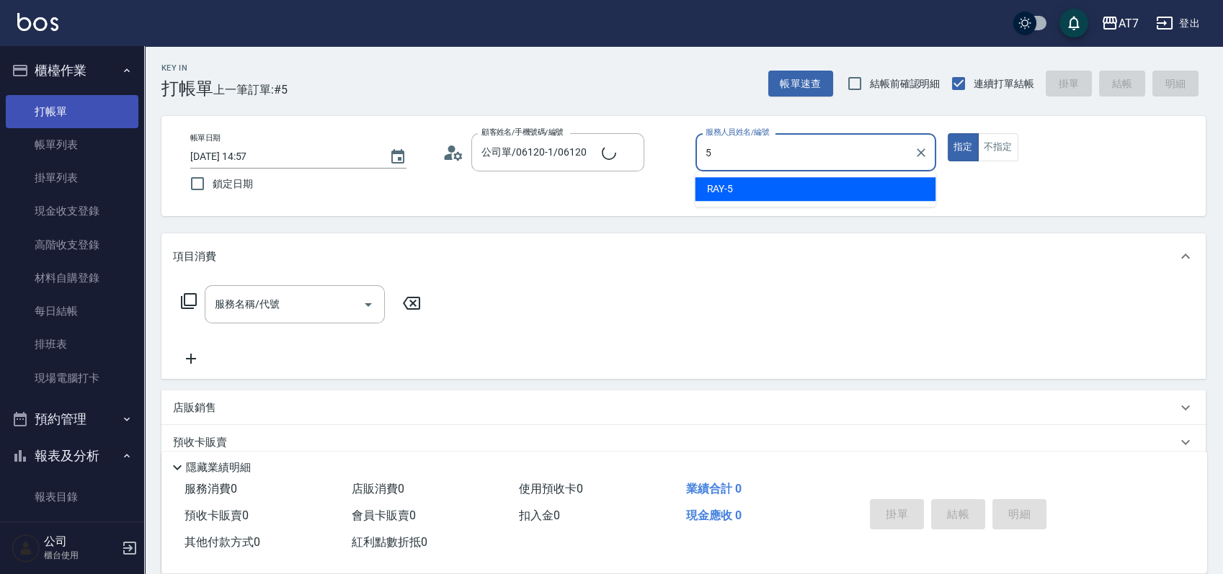
type input "RAY -5"
type button "true"
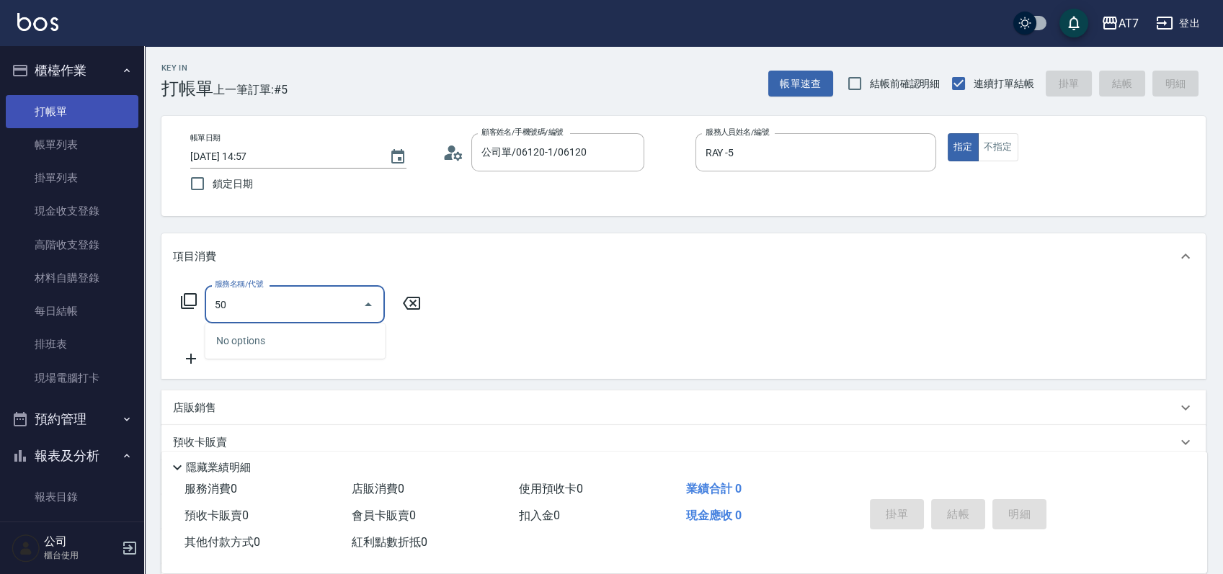
type input "500"
type input "30"
type input "洗髮(500)"
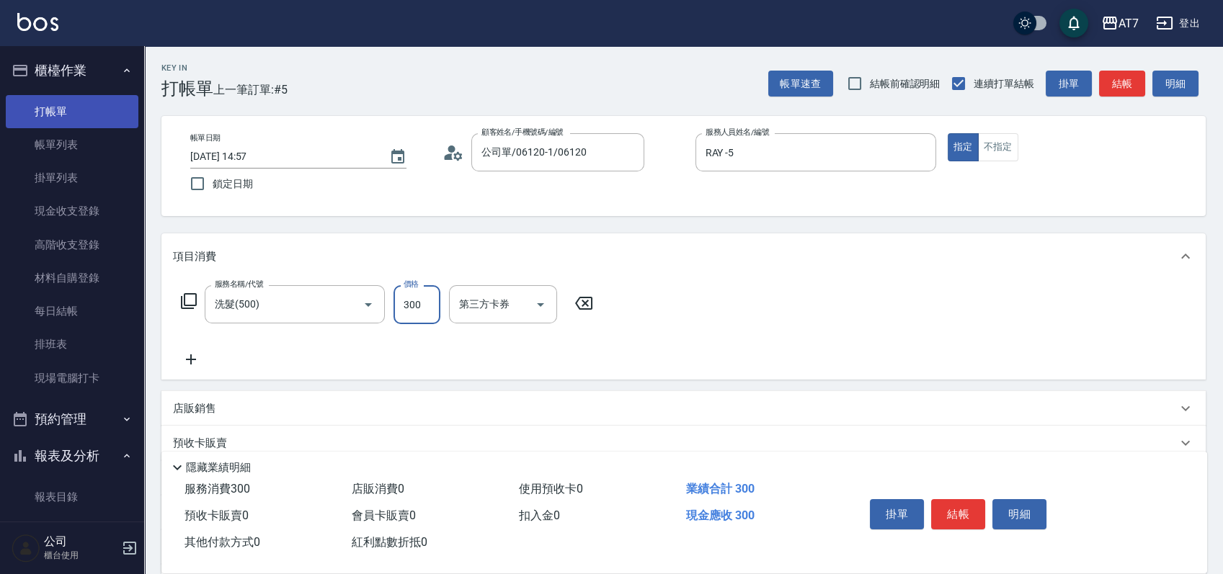
type input "2"
type input "0"
type input "250"
type input "20"
type input "250"
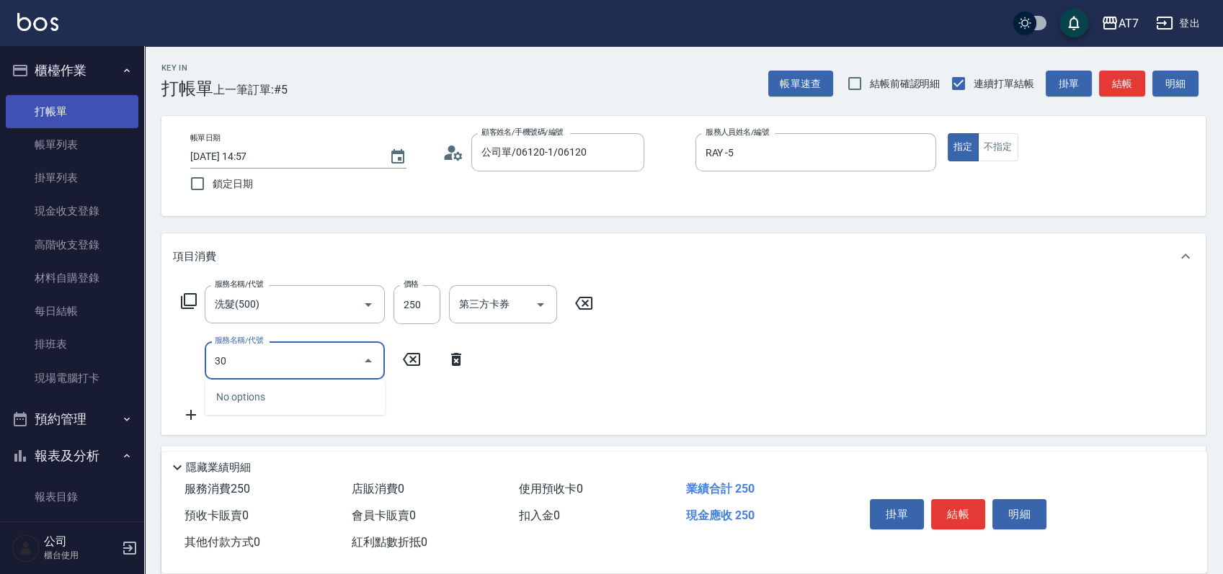
type input "302"
type input "60"
type input "剪髮(302)"
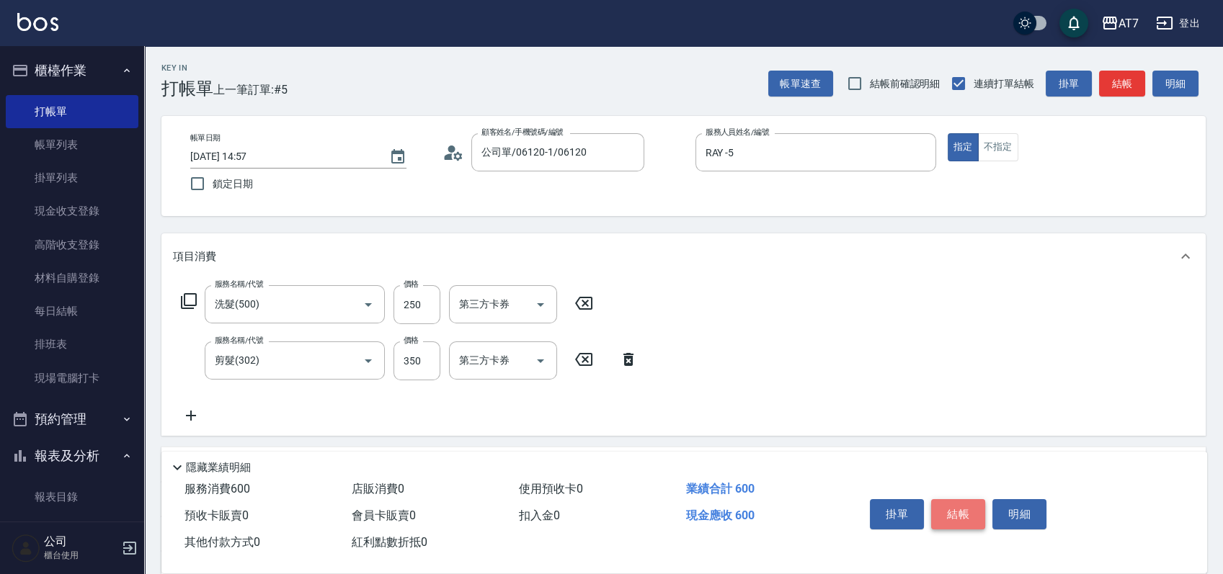
click at [948, 512] on button "結帳" at bounding box center [958, 514] width 54 height 30
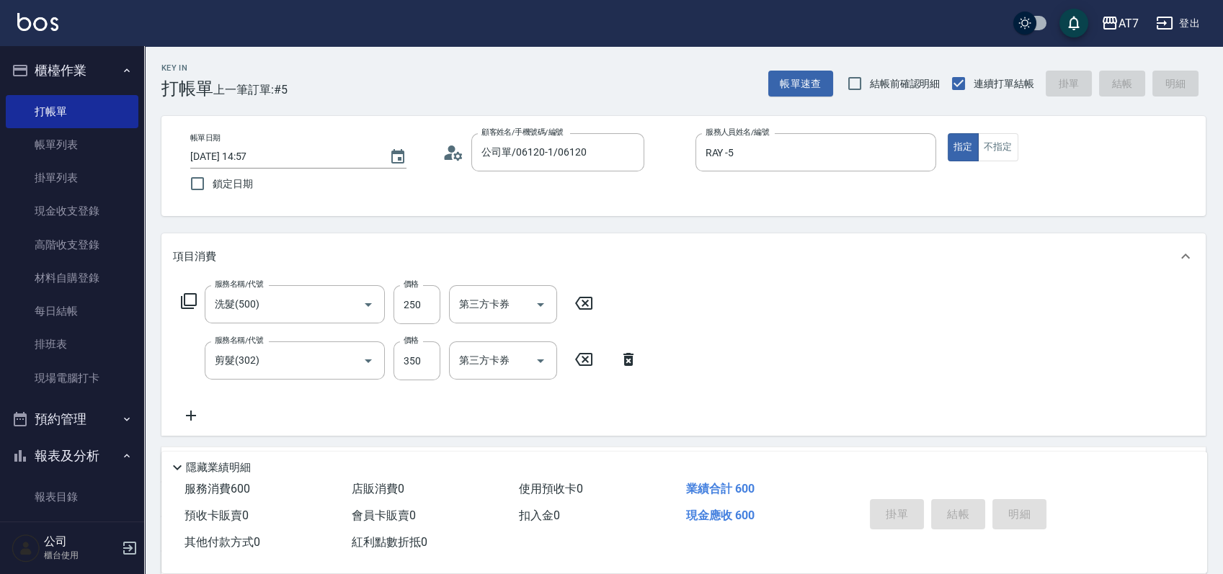
type input "0"
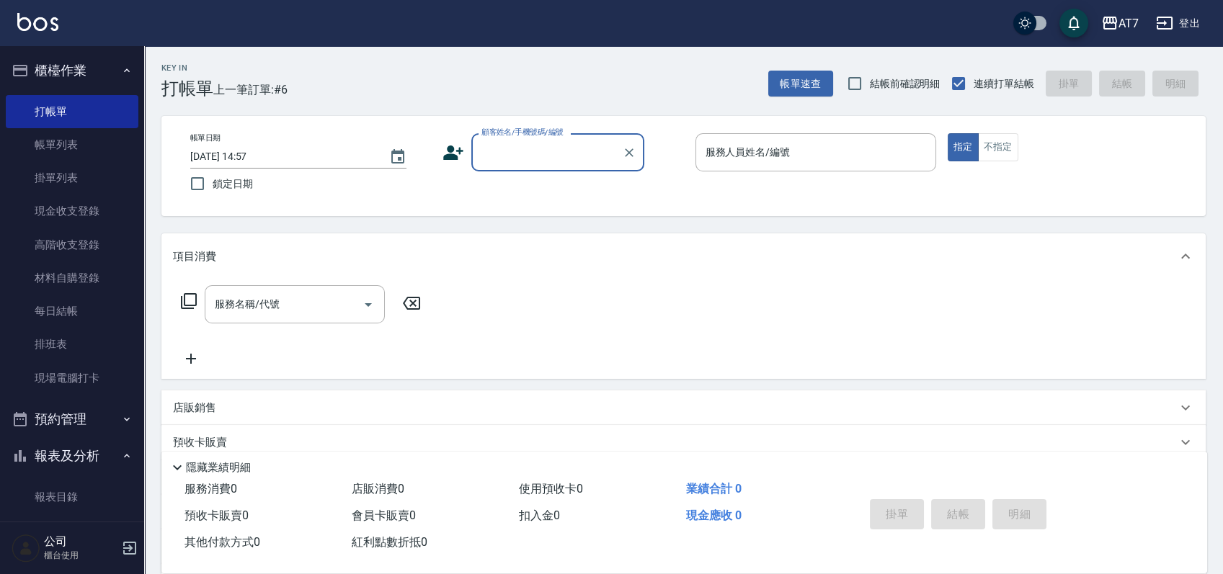
click at [579, 156] on input "顧客姓名/手機號碼/編號" at bounding box center [547, 152] width 138 height 25
type input "07038"
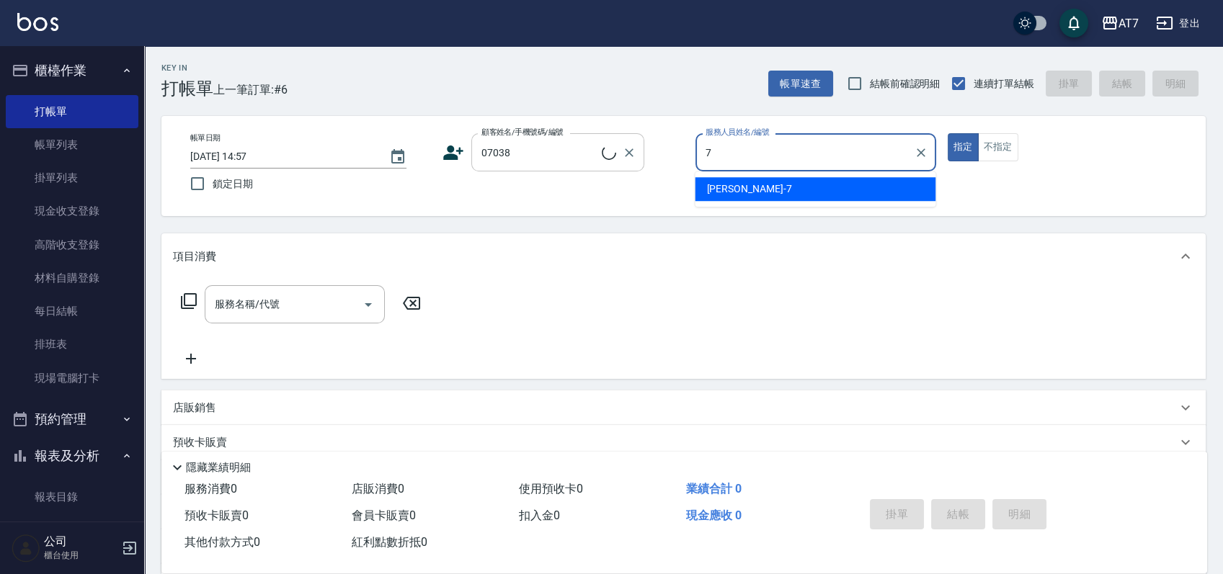
type input "泰拉-7"
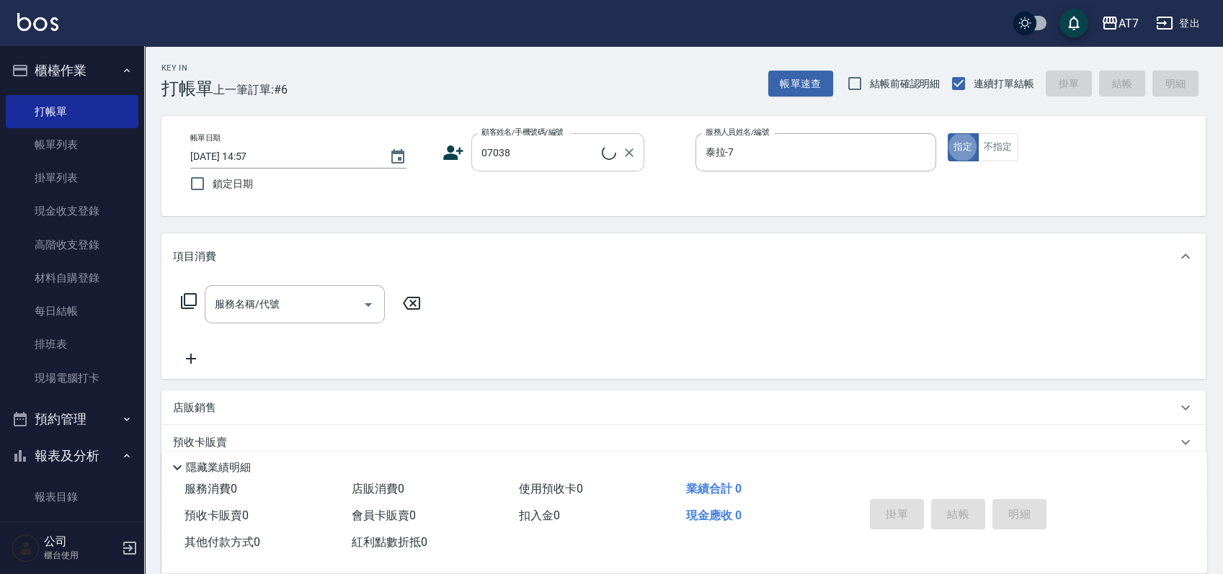
type input "公司/公司07038/07038"
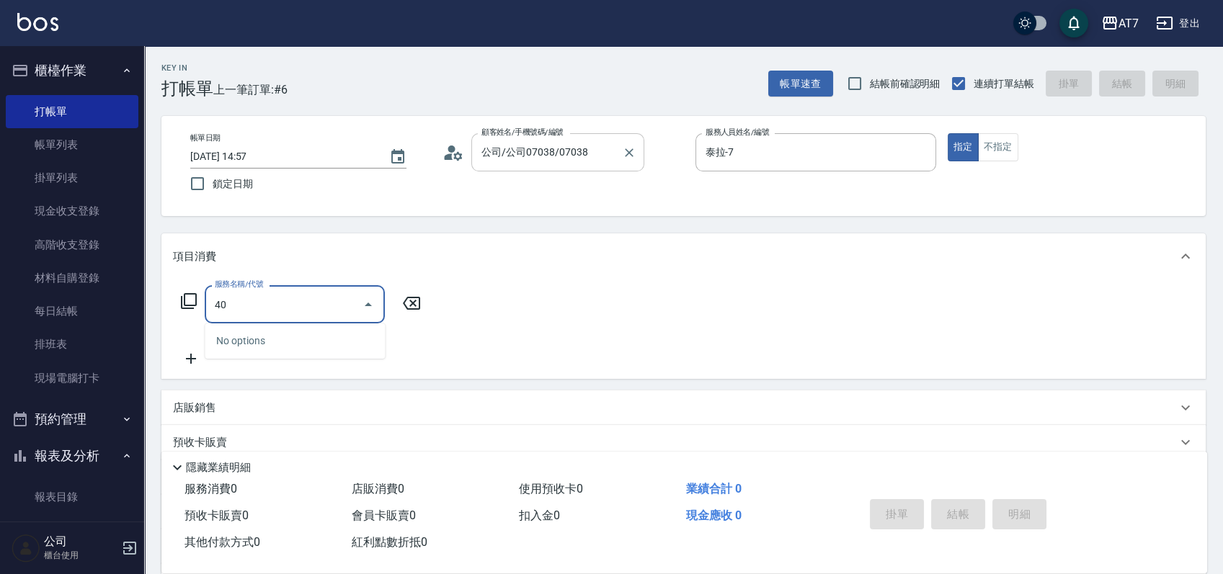
type input "400"
type input "150"
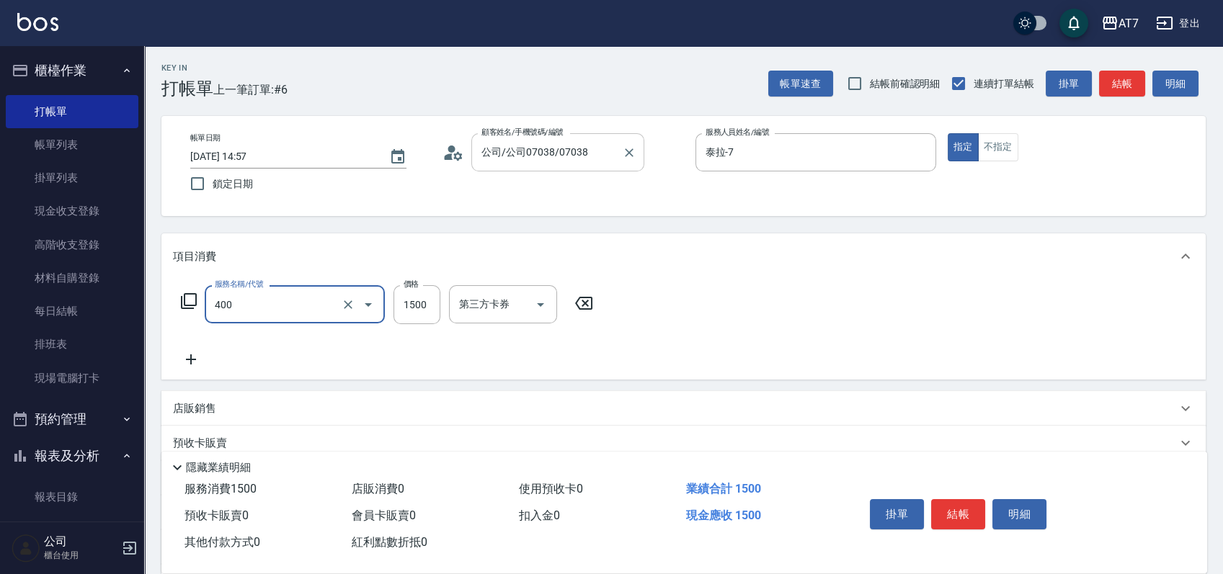
type input "染髮(400)"
type input "4"
type input "0"
type input "418"
type input "40"
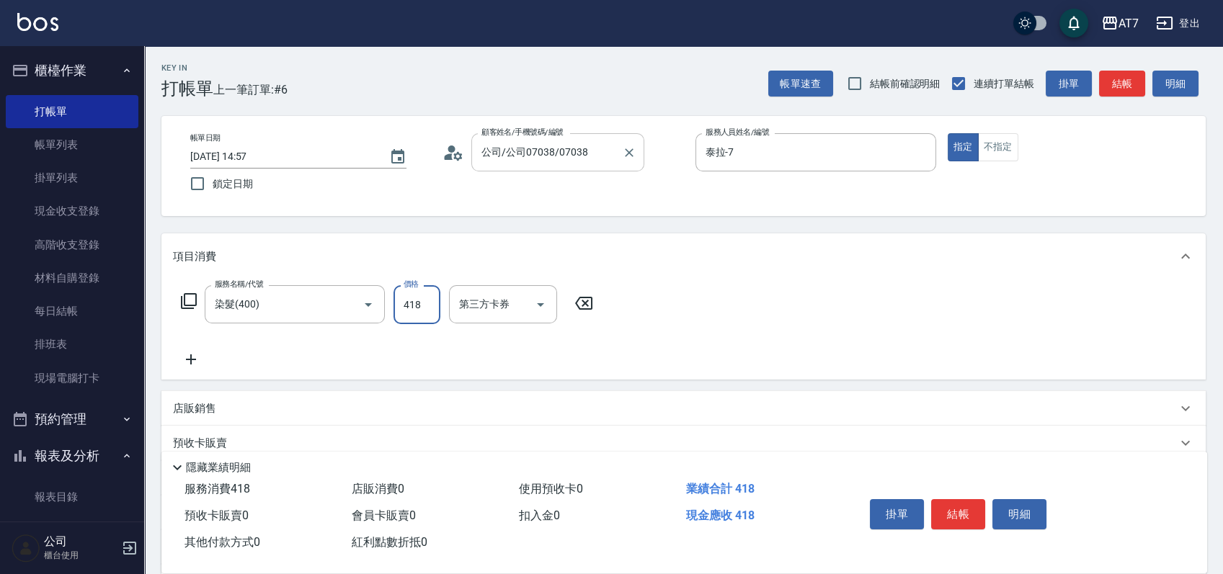
type input "4180"
type input "410"
type input "4180"
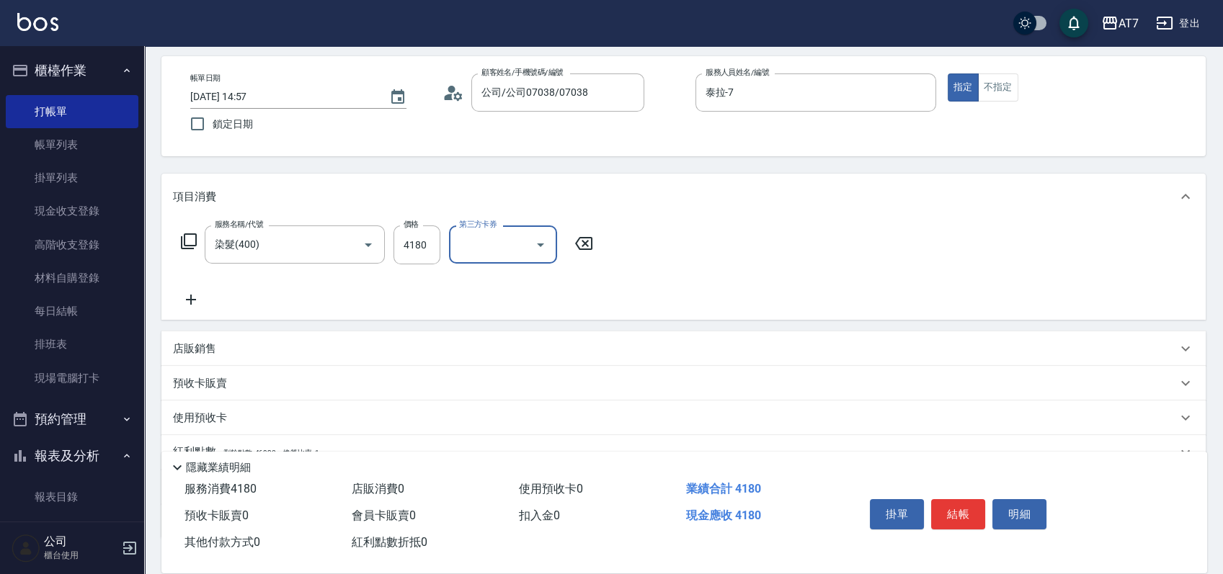
scroll to position [161, 0]
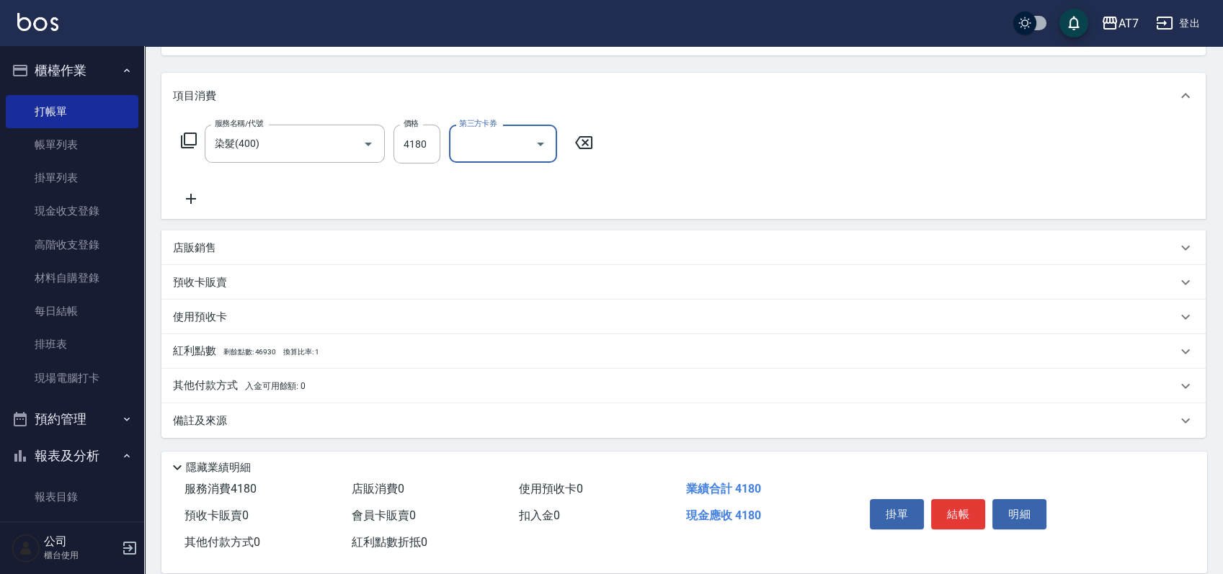
click at [379, 389] on div "其他付款方式 入金可用餘額: 0" at bounding box center [675, 386] width 1004 height 16
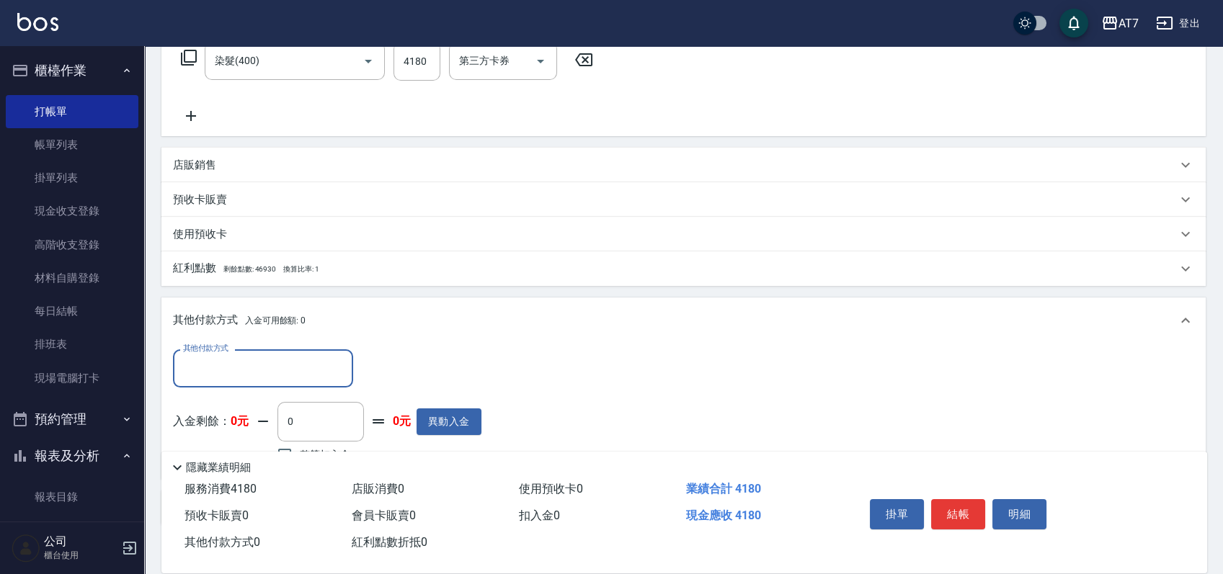
scroll to position [329, 0]
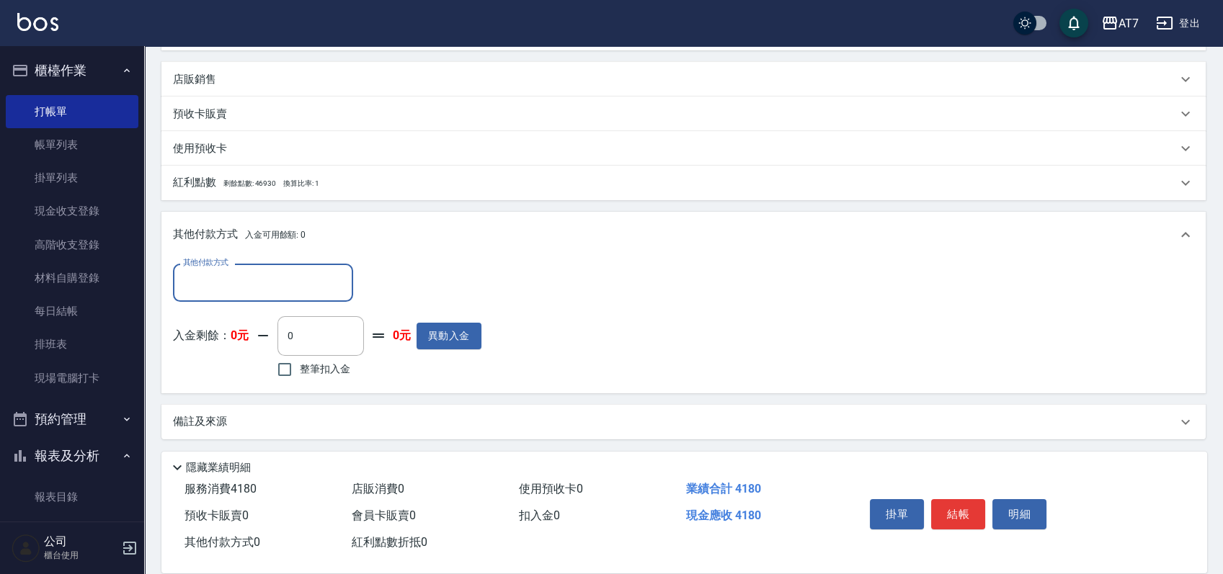
click at [276, 295] on input "其他付款方式" at bounding box center [262, 282] width 167 height 25
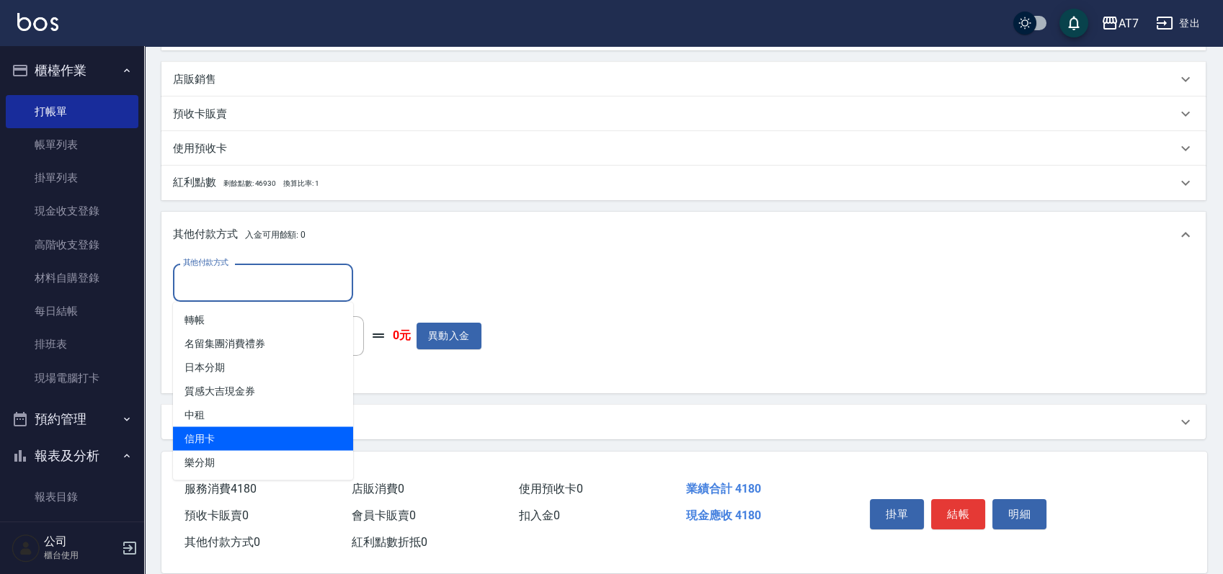
click at [247, 432] on span "信用卡" at bounding box center [263, 439] width 180 height 24
type input "信用卡"
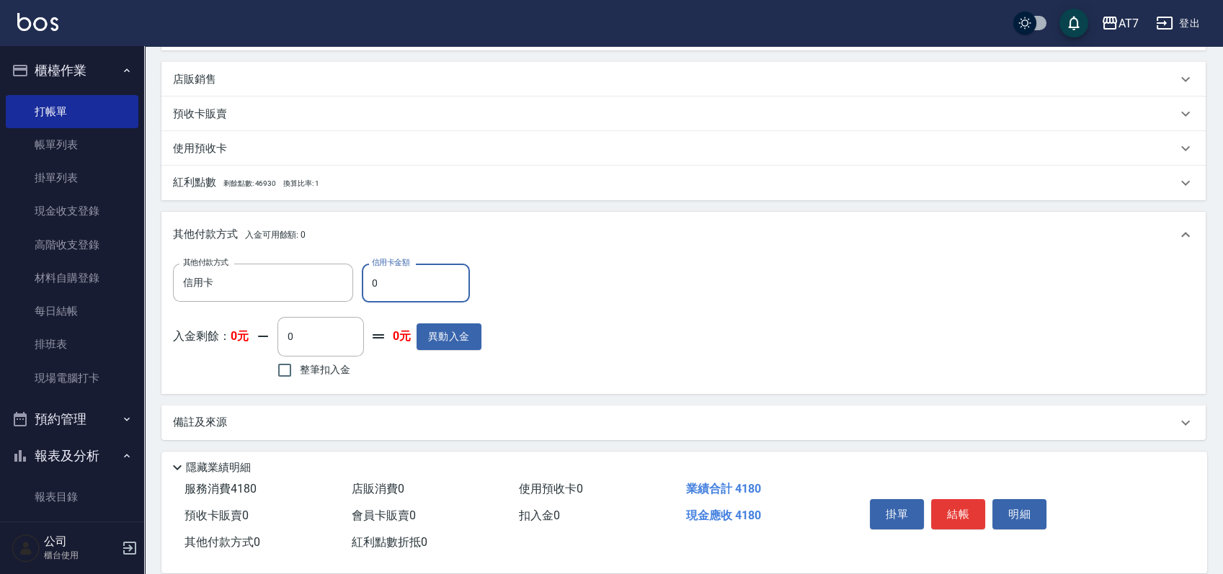
click at [369, 274] on input "0" at bounding box center [416, 283] width 108 height 39
type input "410"
type input "370"
type input "4180"
type input "0"
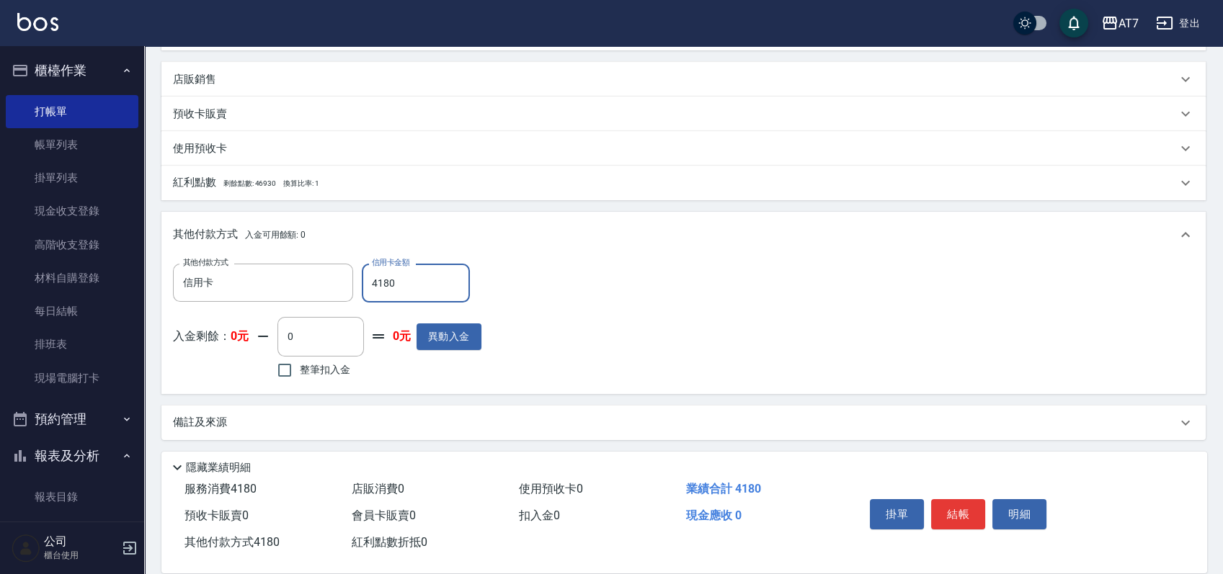
scroll to position [0, 0]
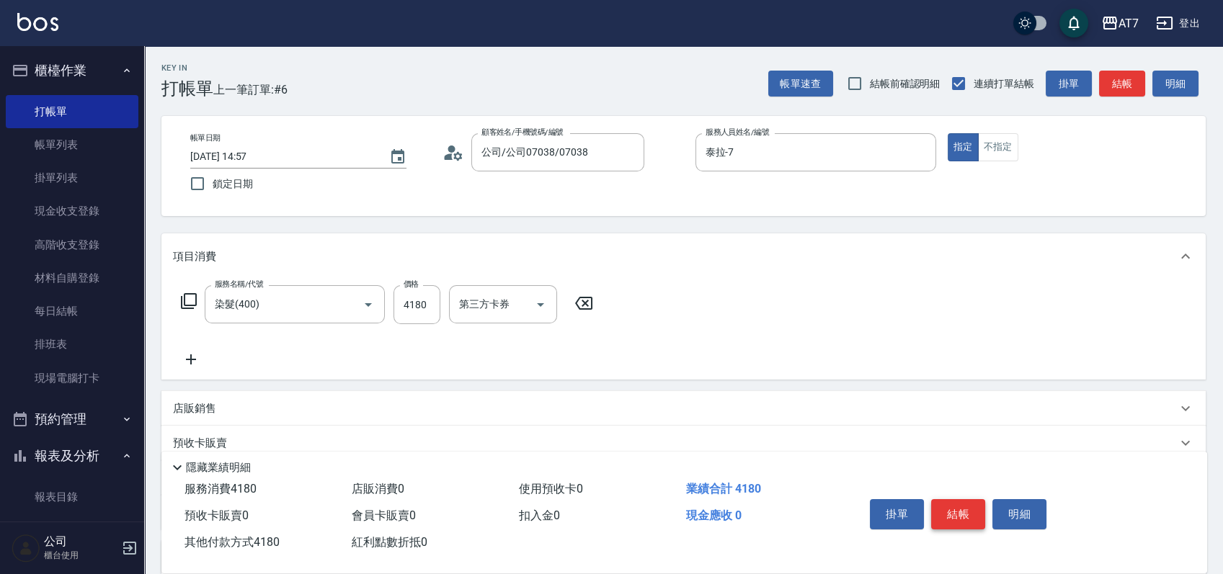
type input "4180"
click at [975, 514] on button "結帳" at bounding box center [958, 514] width 54 height 30
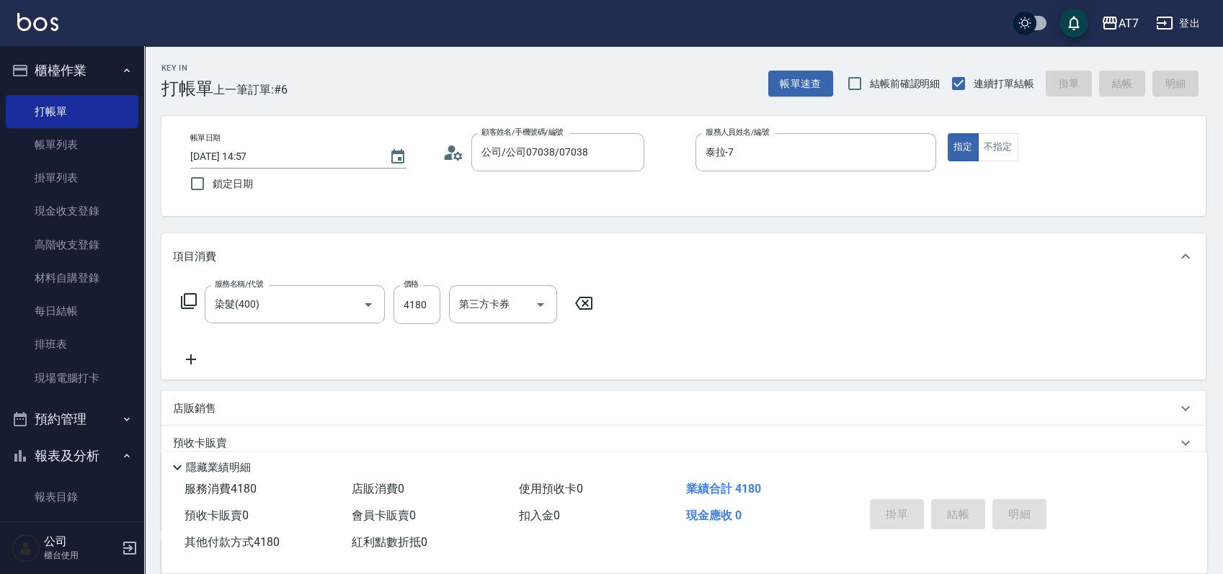
type input "[DATE] 15:01"
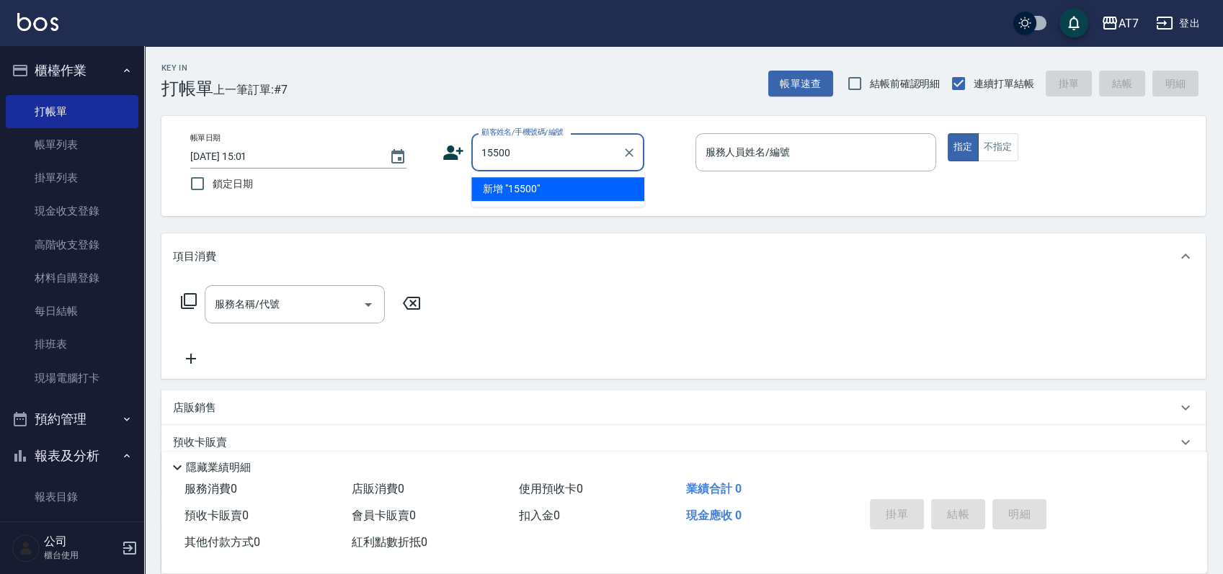
type input "15500"
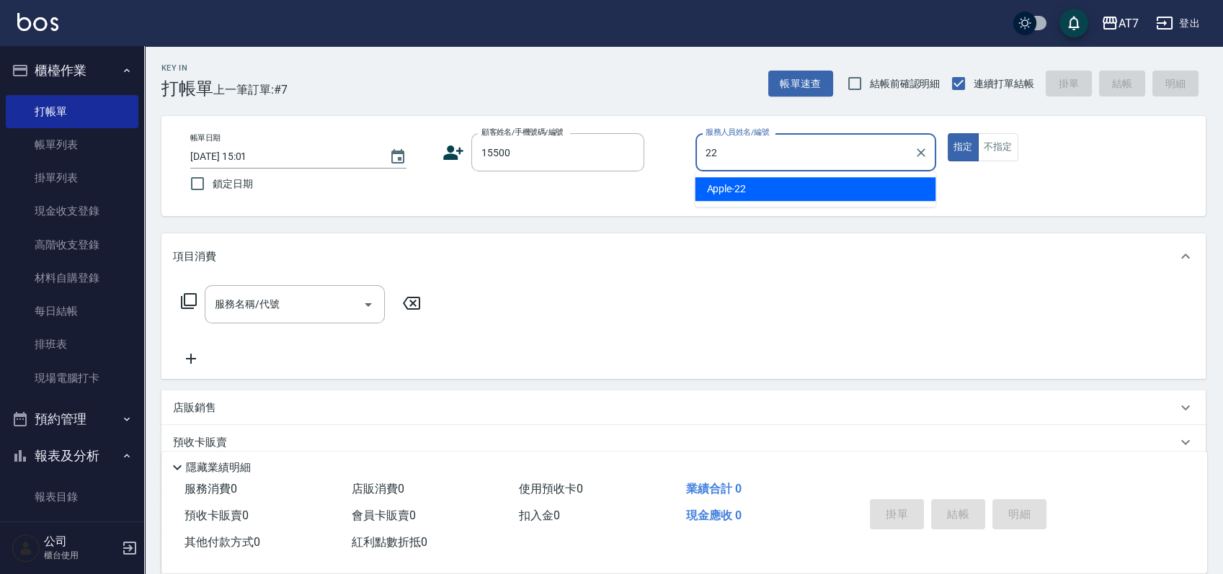
type input "Apple-22"
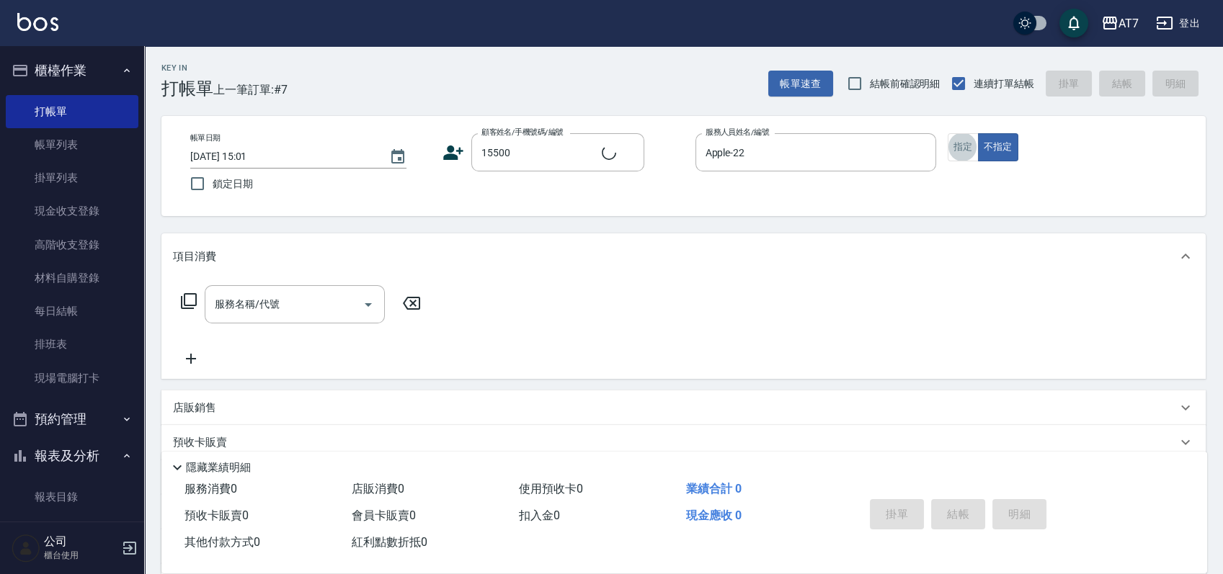
type input "公司/公司15500/15500"
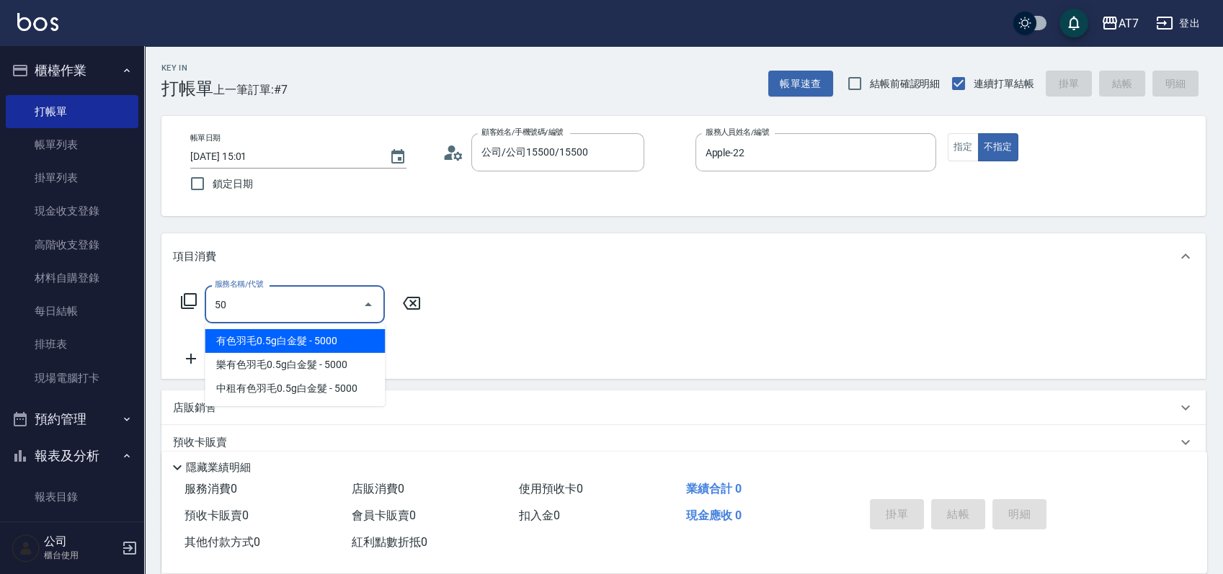
type input "500"
type input "30"
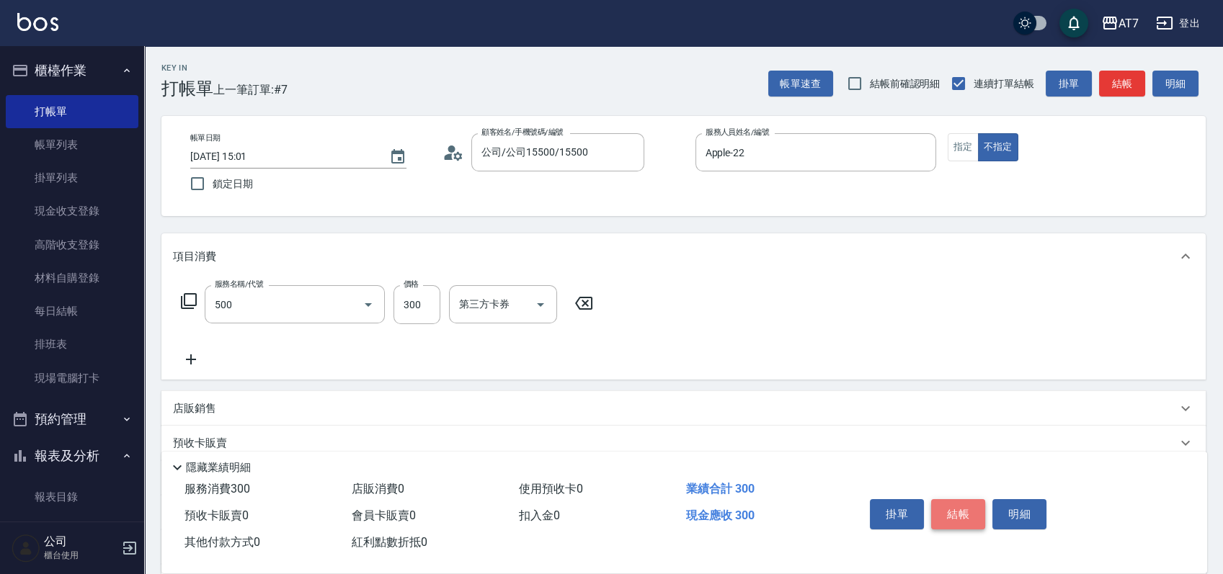
type input "洗髮(500)"
click at [960, 504] on button "結帳" at bounding box center [958, 514] width 54 height 30
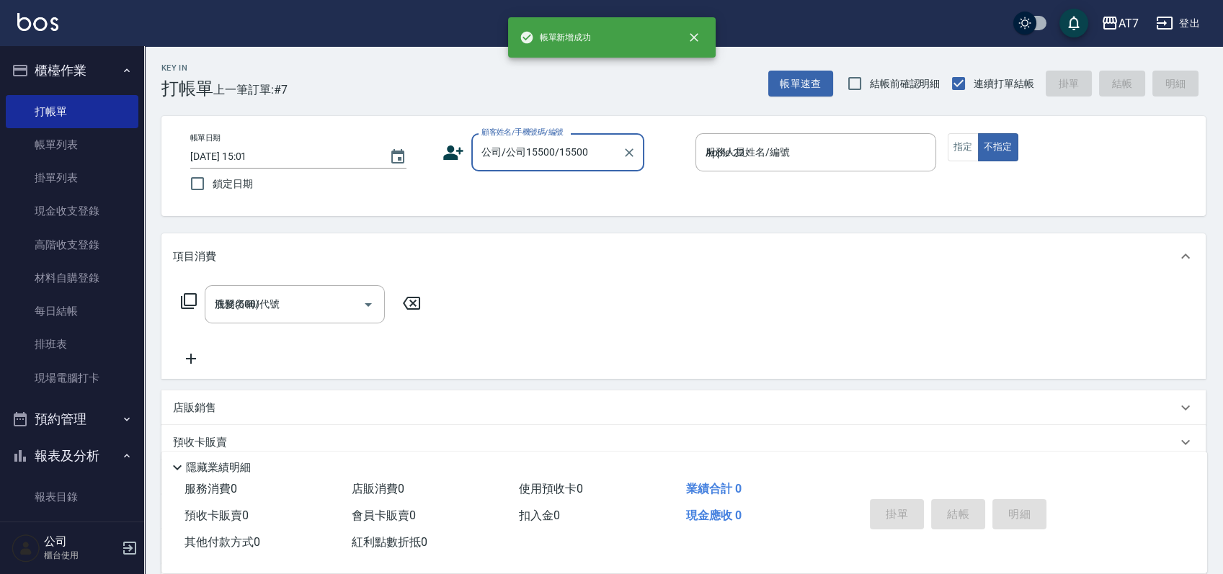
type input "[DATE] 15:02"
type input "0"
